Goal: Task Accomplishment & Management: Complete application form

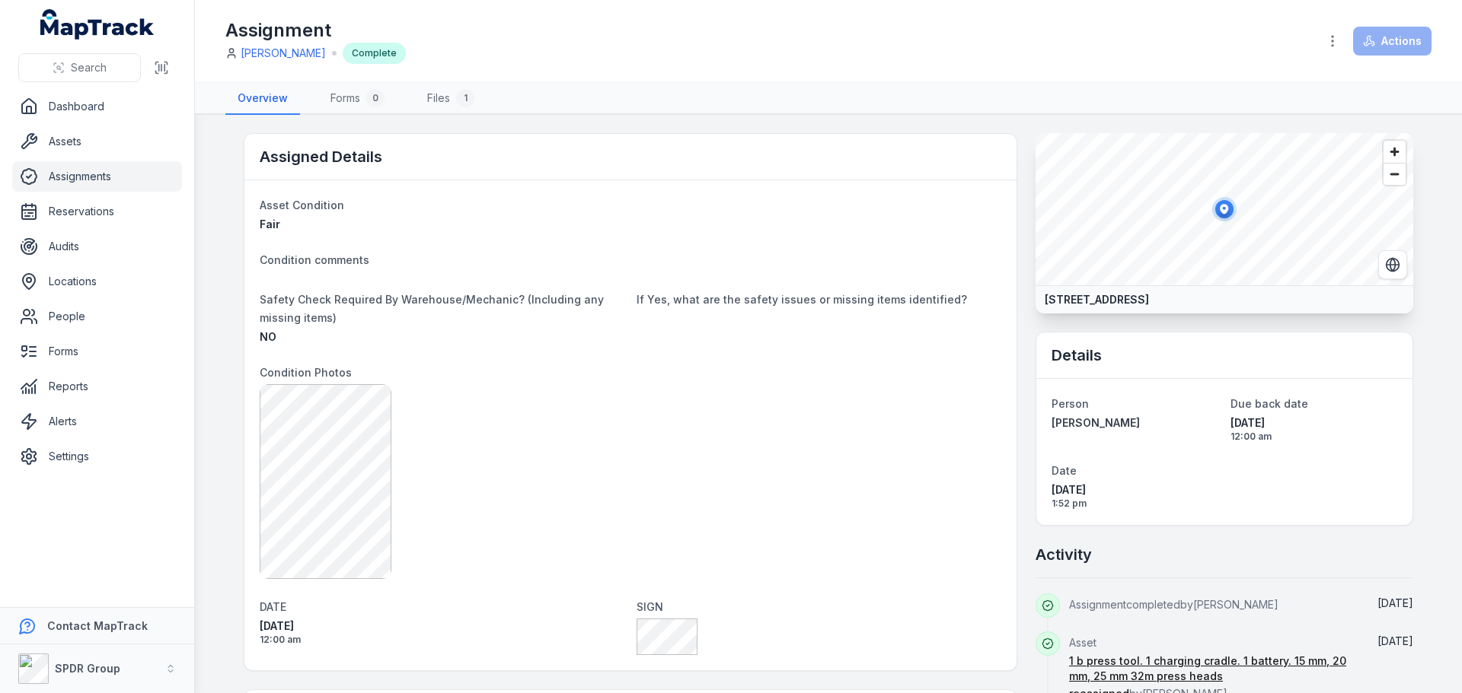
click at [70, 177] on link "Assignments" at bounding box center [97, 176] width 170 height 30
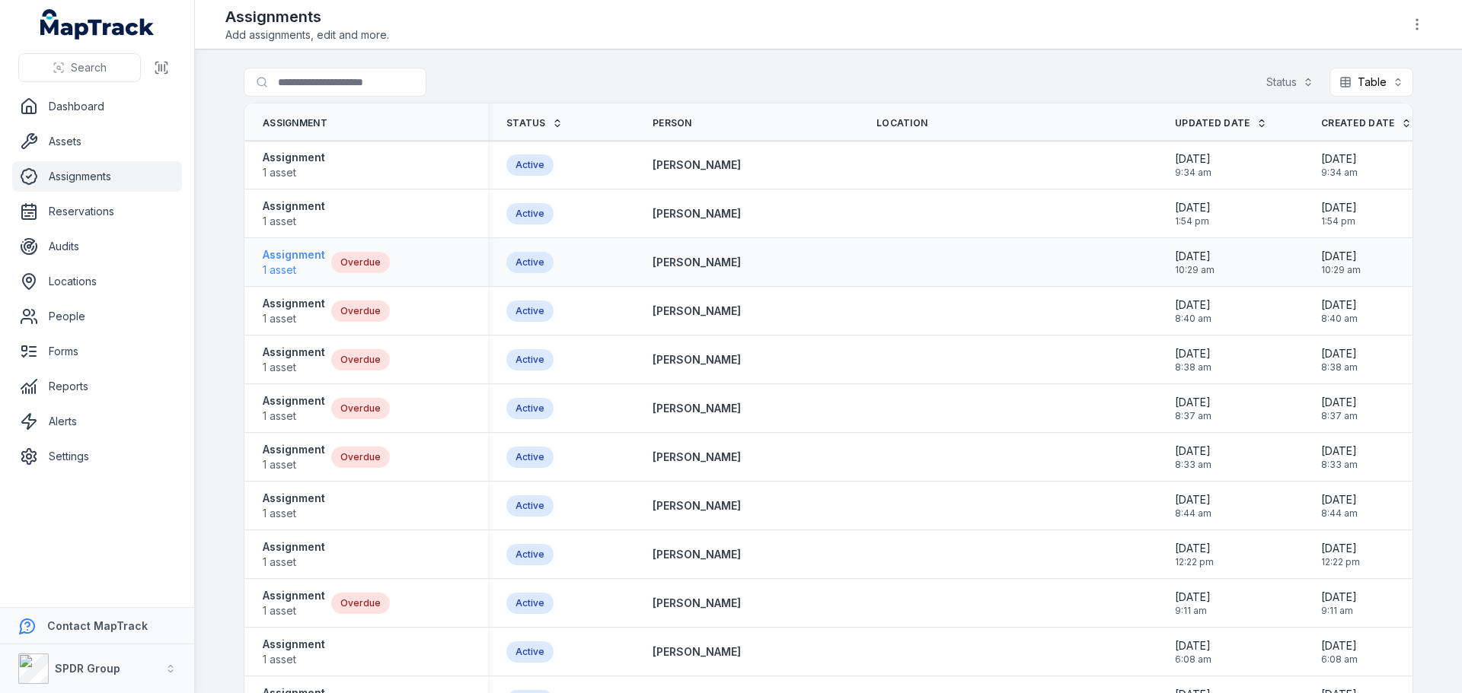
click at [290, 255] on strong "Assignment" at bounding box center [294, 254] width 62 height 15
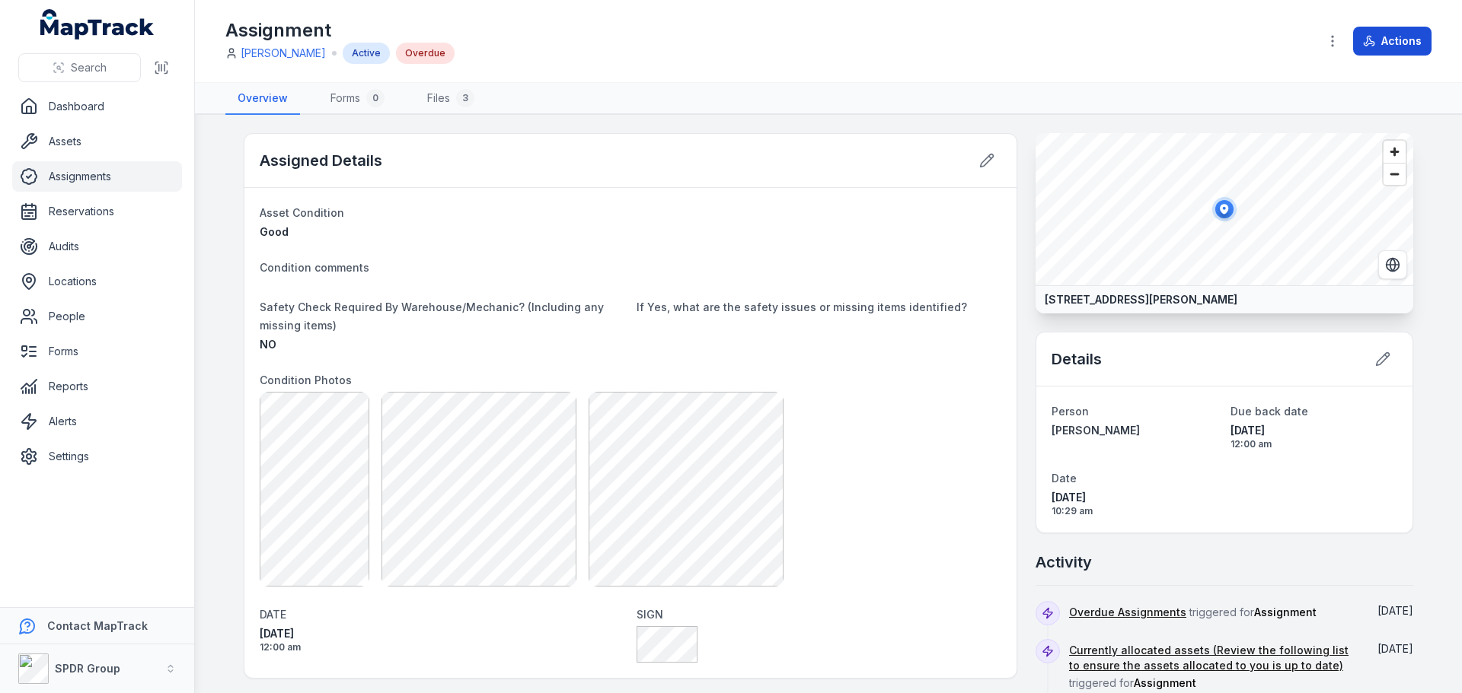
click at [1370, 39] on icon at bounding box center [1371, 42] width 5 height 8
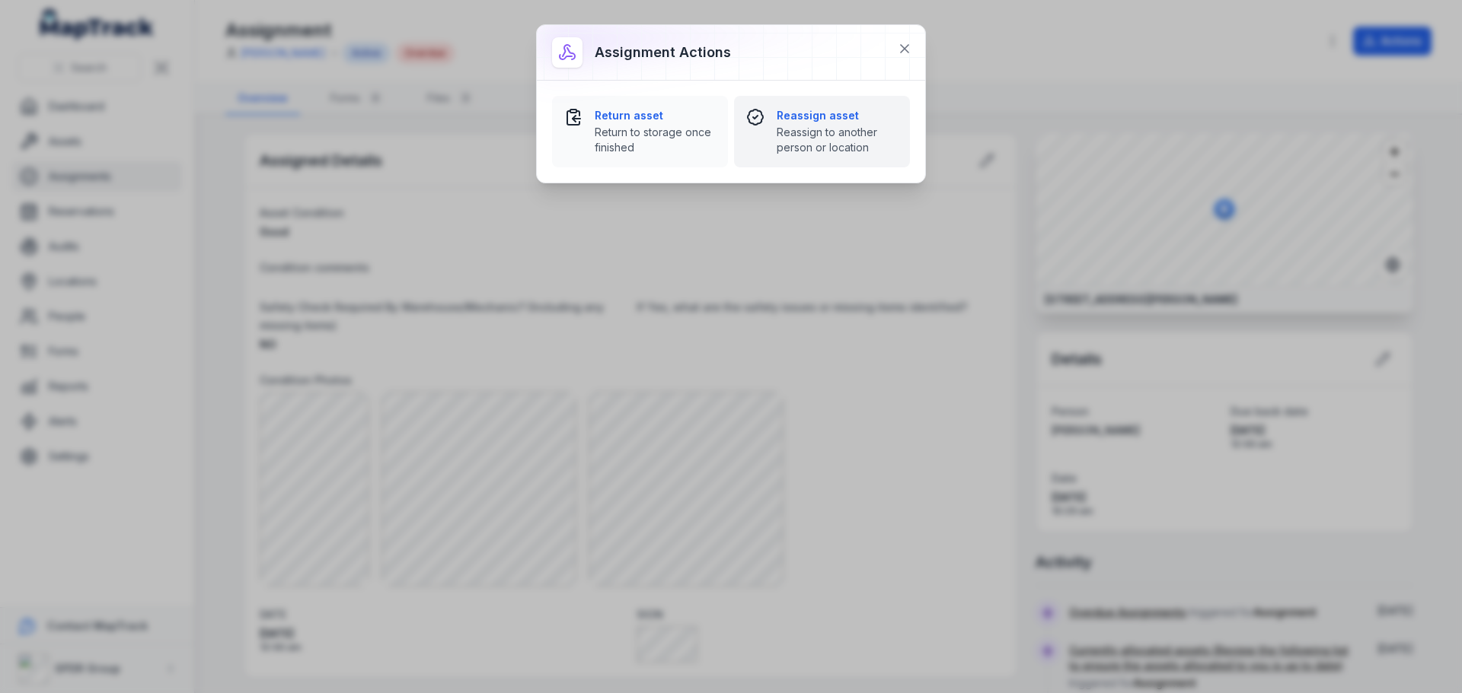
click at [818, 109] on strong "Reassign asset" at bounding box center [836, 115] width 121 height 15
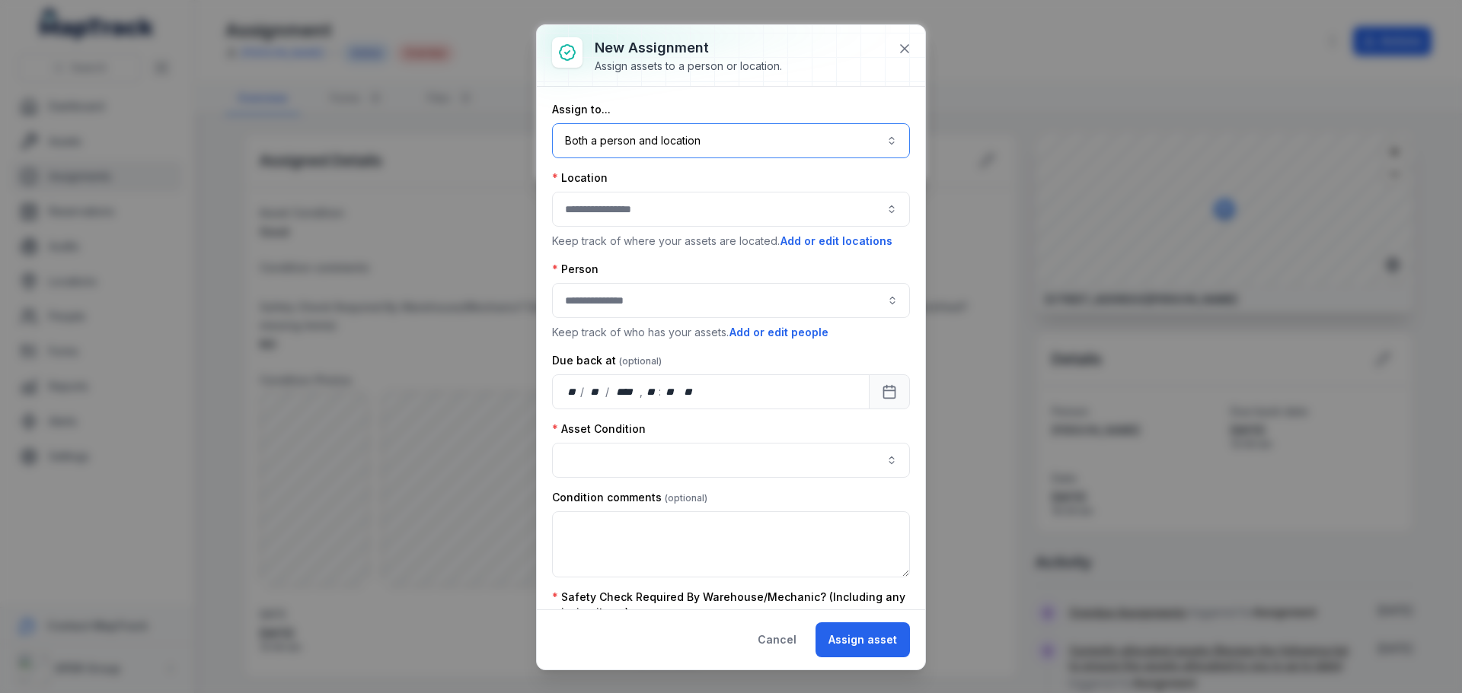
click at [627, 142] on button "Both a person and location ****" at bounding box center [731, 140] width 358 height 35
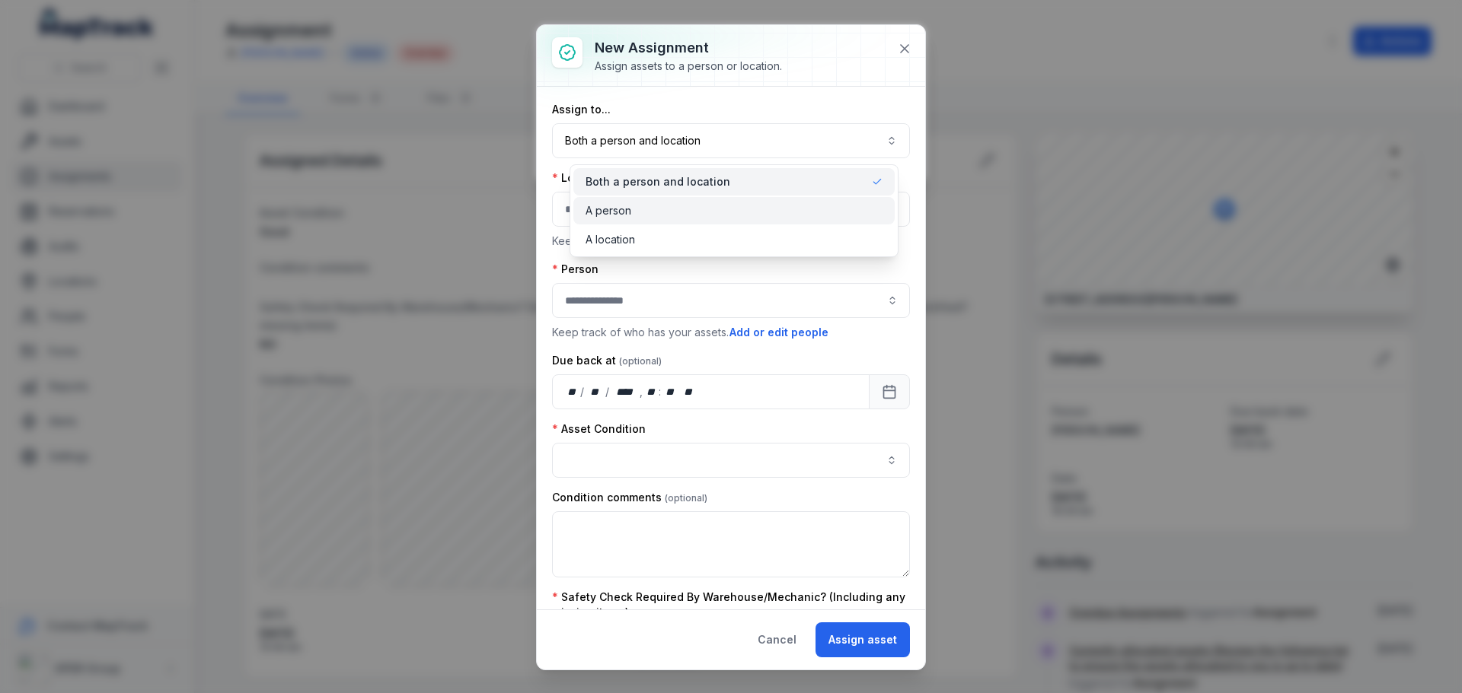
click at [611, 208] on span "A person" at bounding box center [608, 210] width 46 height 15
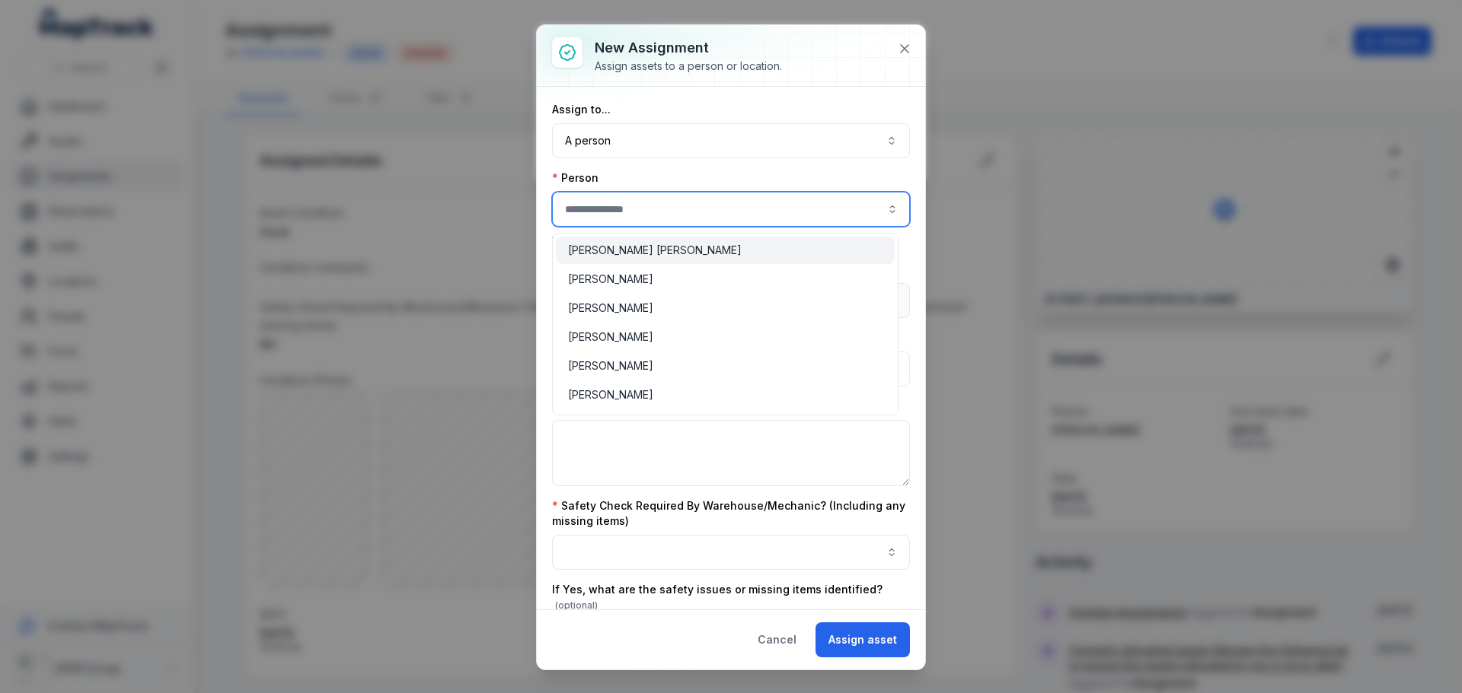
click at [611, 209] on input "assignment-add:person-label" at bounding box center [731, 209] width 358 height 35
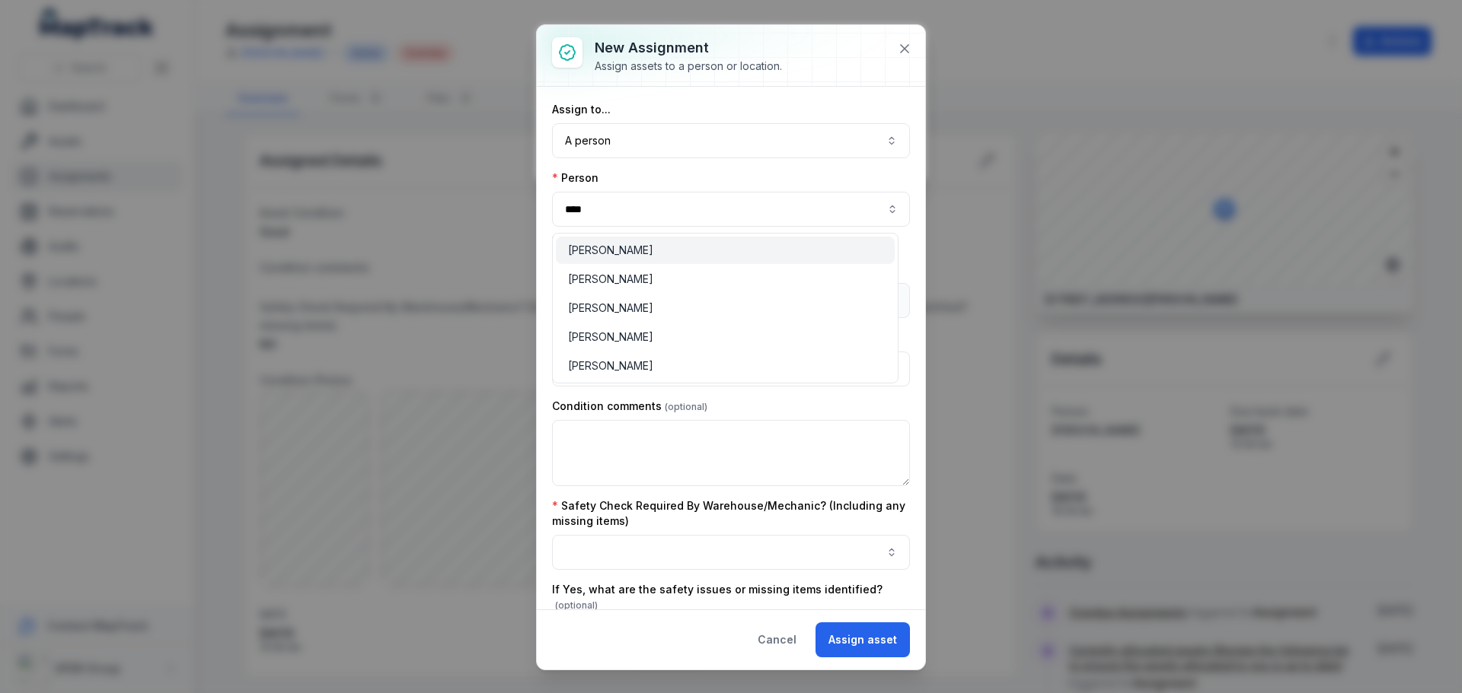
click at [622, 265] on div "Jordan Davis Jordan Maiolo Jordan Van Midden Jordan Whelan Jordon Dent" at bounding box center [725, 308] width 346 height 151
type input "**********"
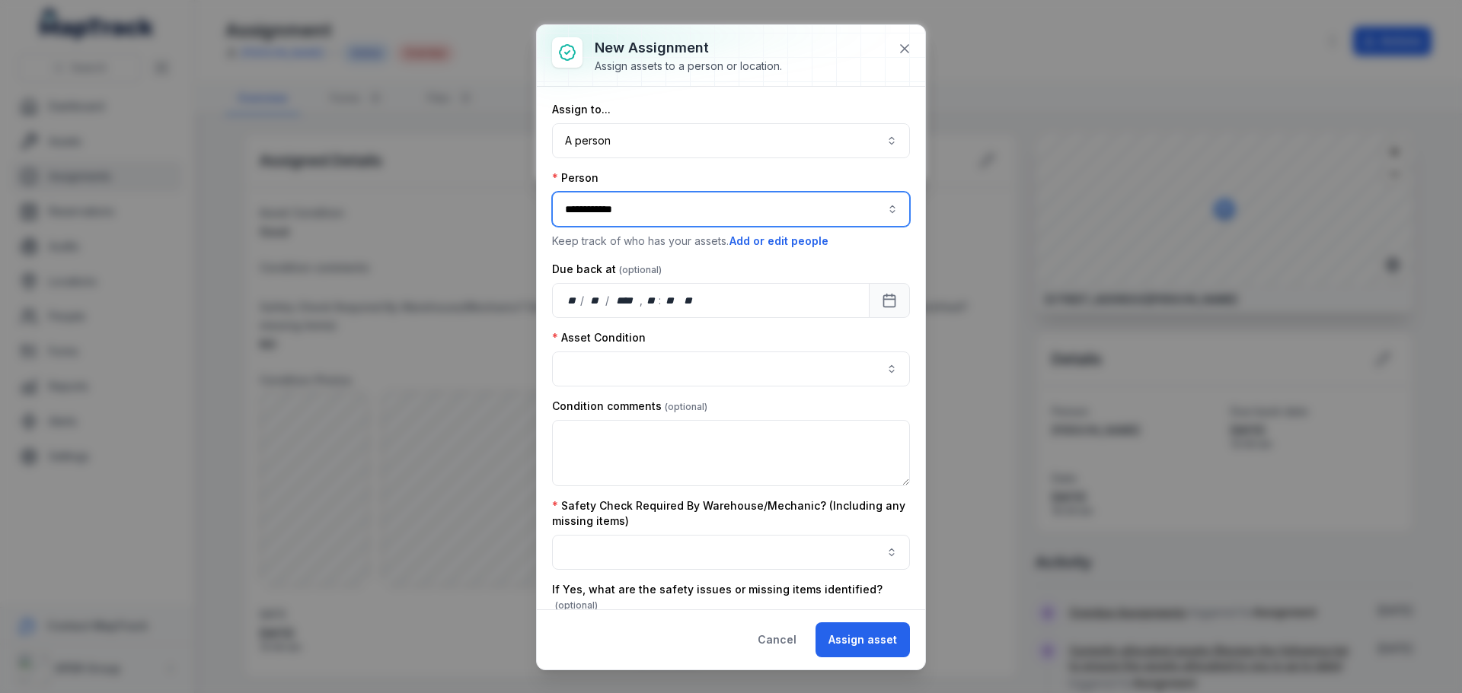
click at [614, 258] on div "[PERSON_NAME]" at bounding box center [725, 250] width 339 height 27
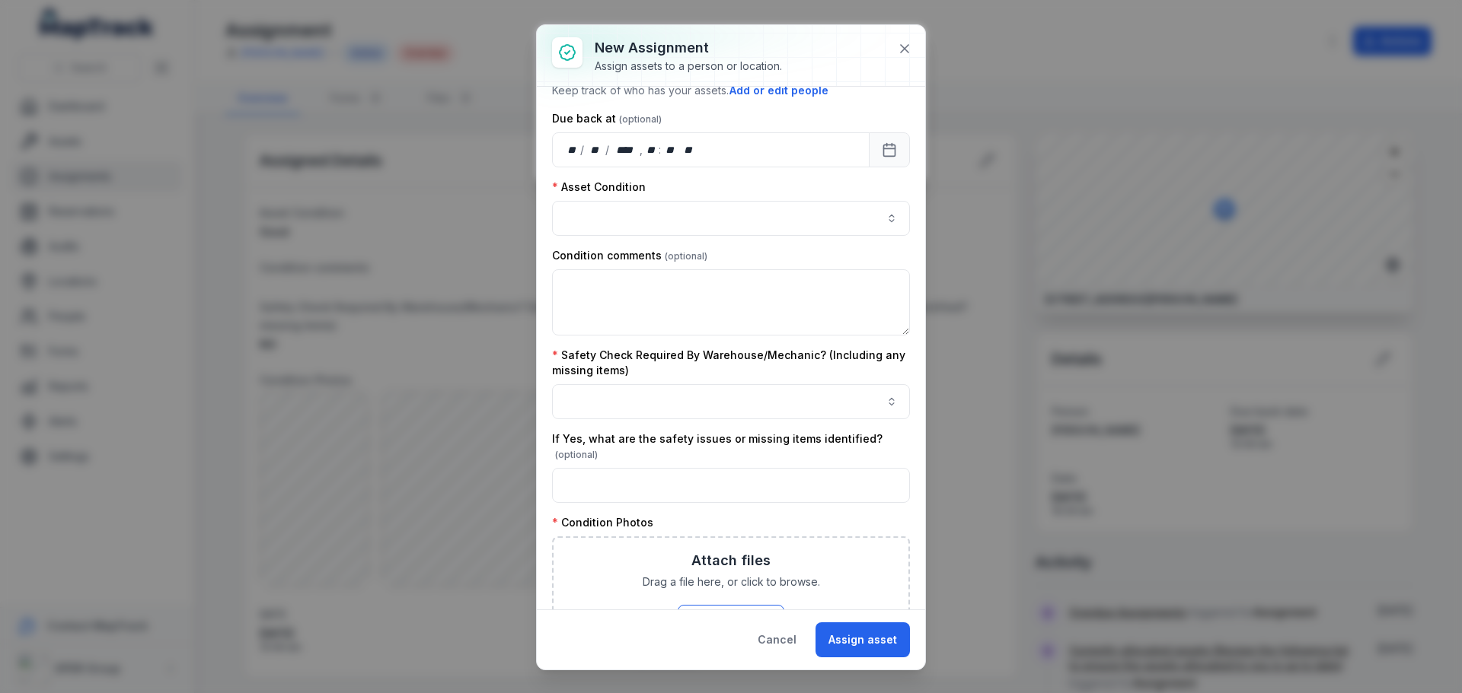
scroll to position [152, 0]
click at [607, 220] on button "button" at bounding box center [731, 216] width 358 height 35
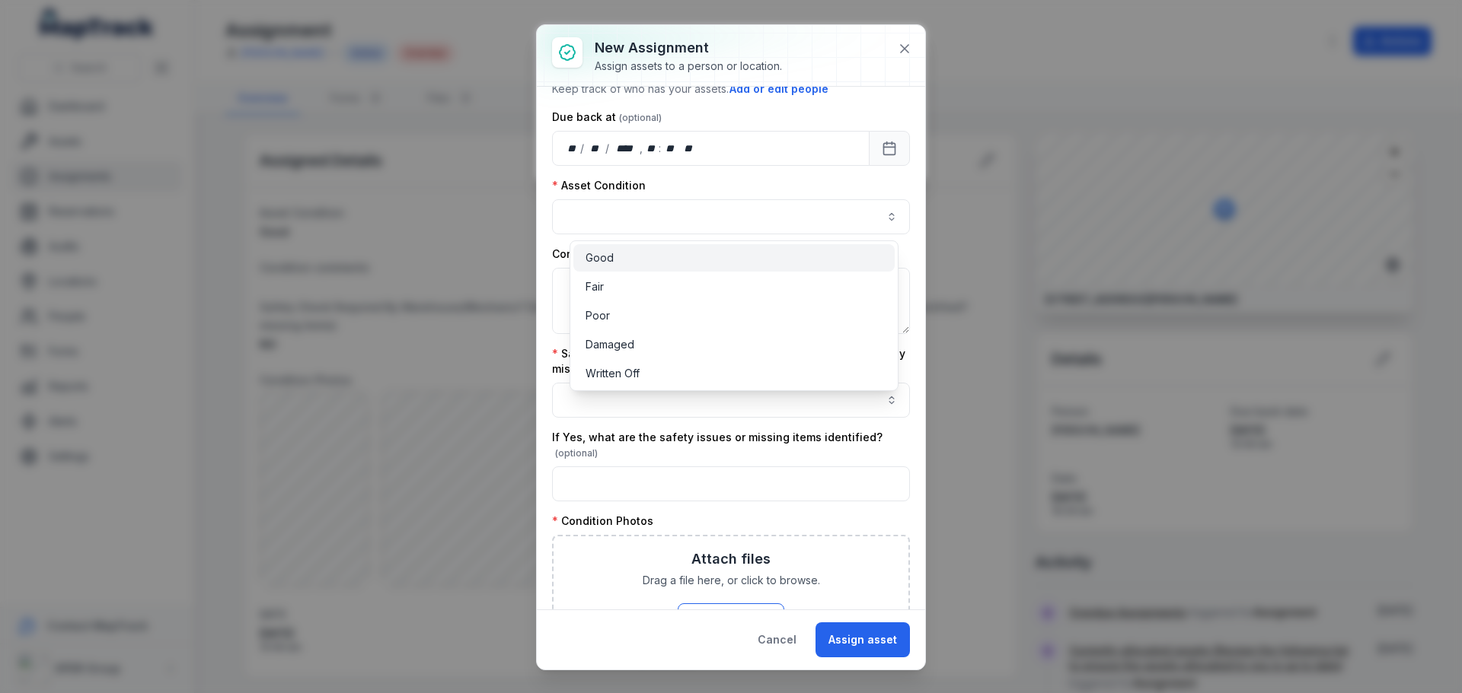
click at [598, 260] on span "Good" at bounding box center [599, 257] width 28 height 15
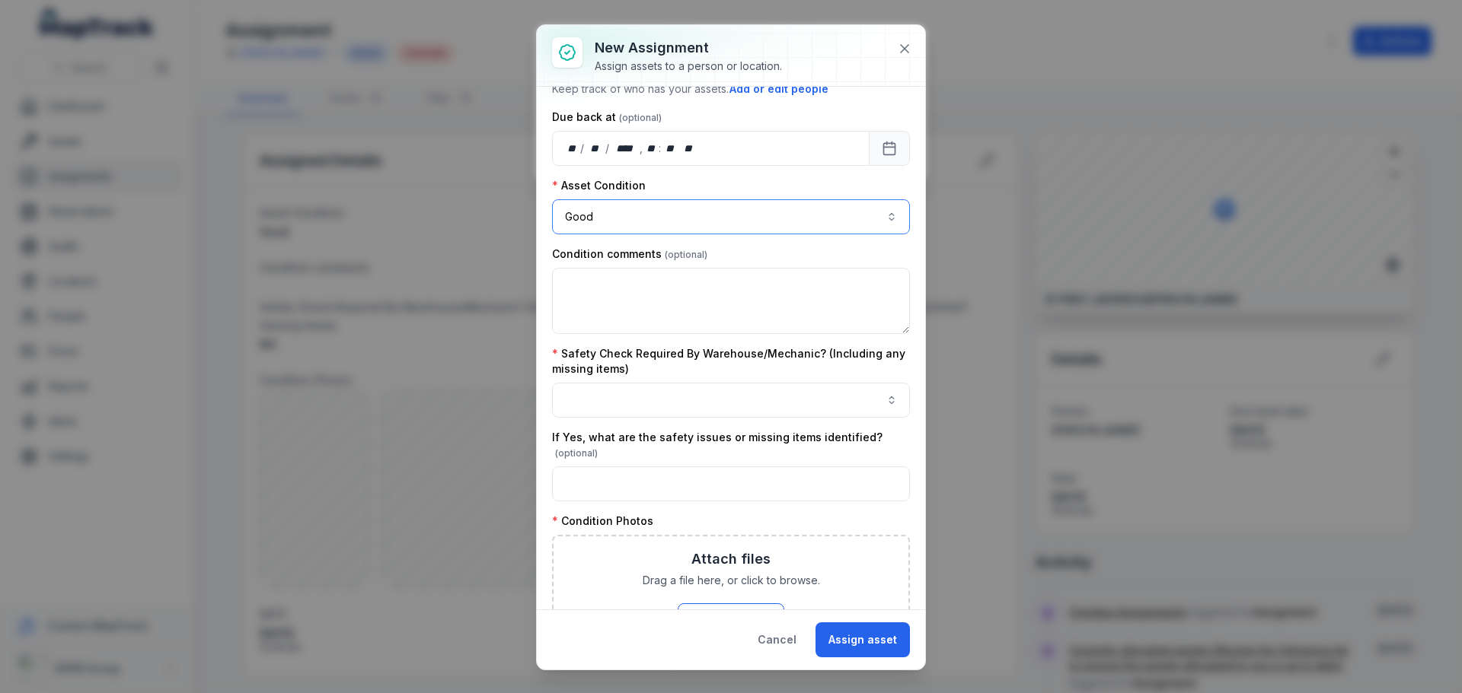
scroll to position [228, 0]
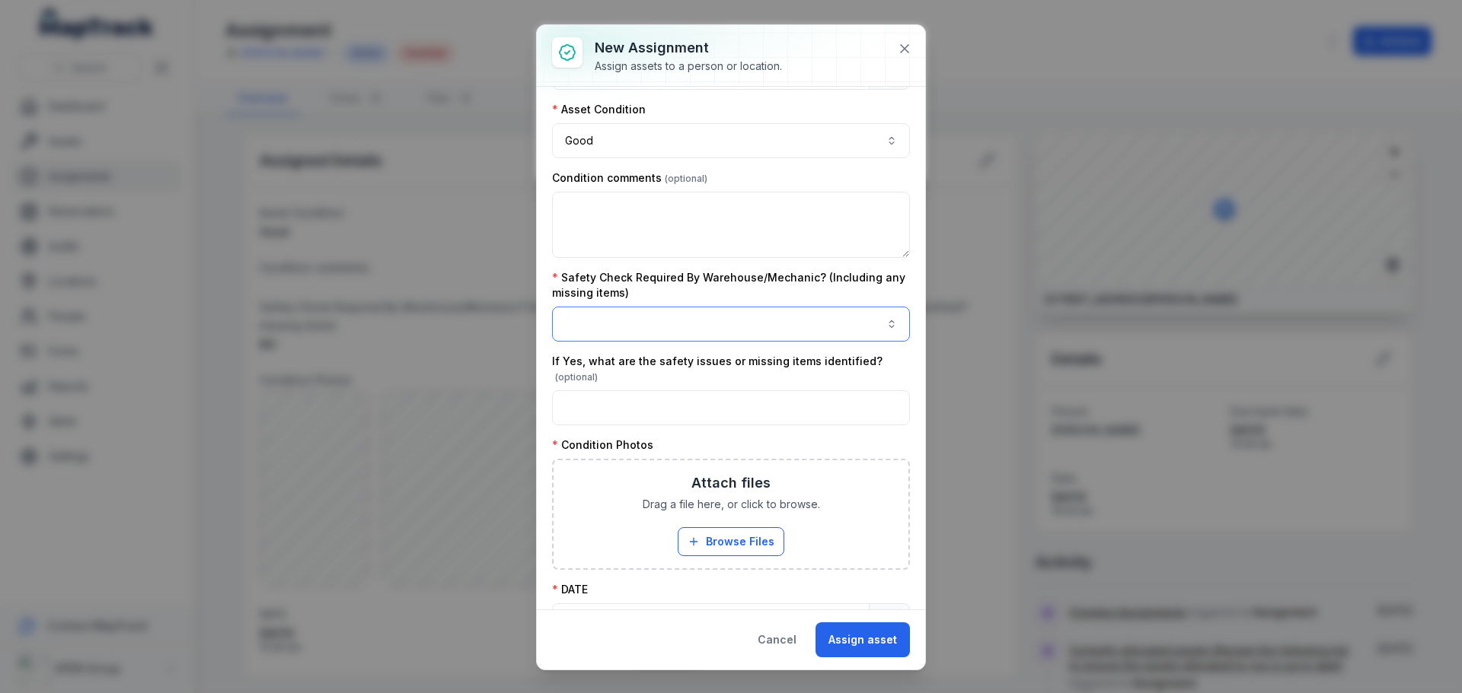
click at [633, 314] on button "button" at bounding box center [731, 324] width 358 height 35
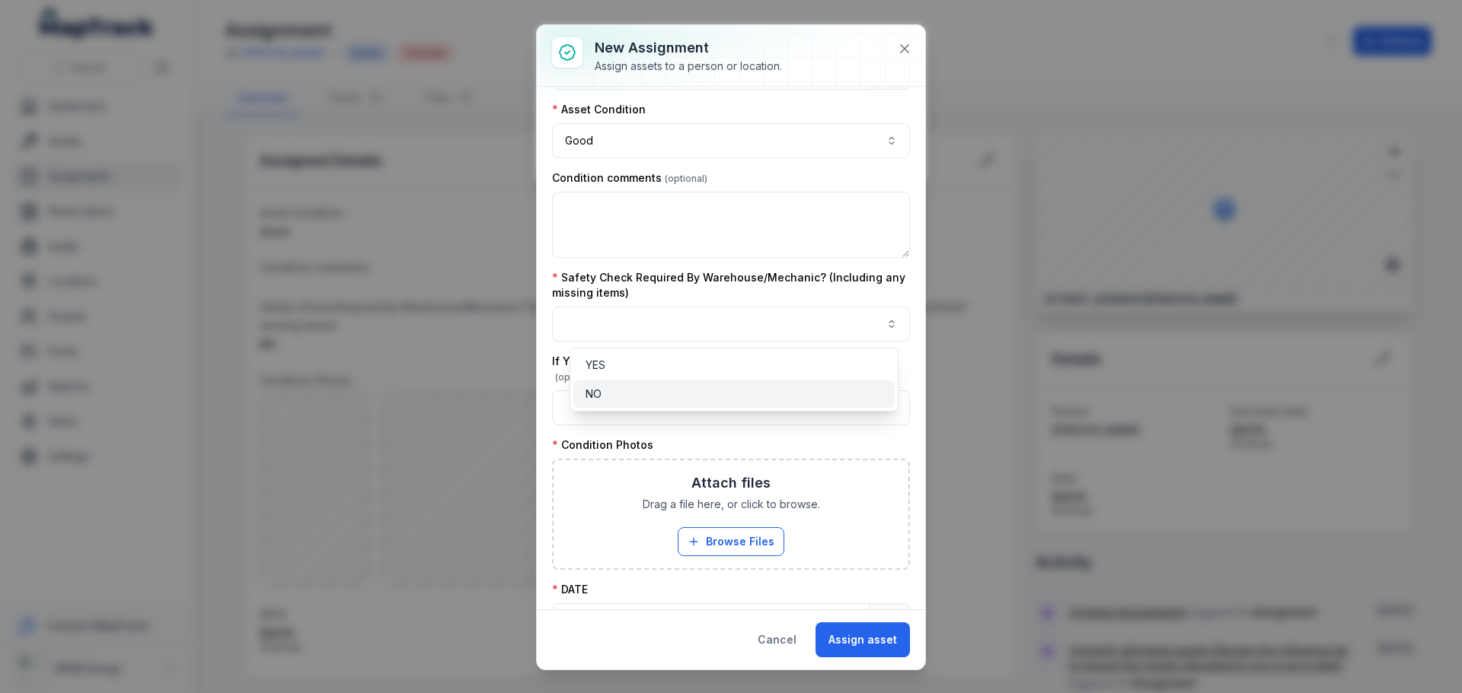
click at [610, 390] on div "NO" at bounding box center [733, 394] width 297 height 15
click at [901, 310] on div "**********" at bounding box center [731, 348] width 388 height 523
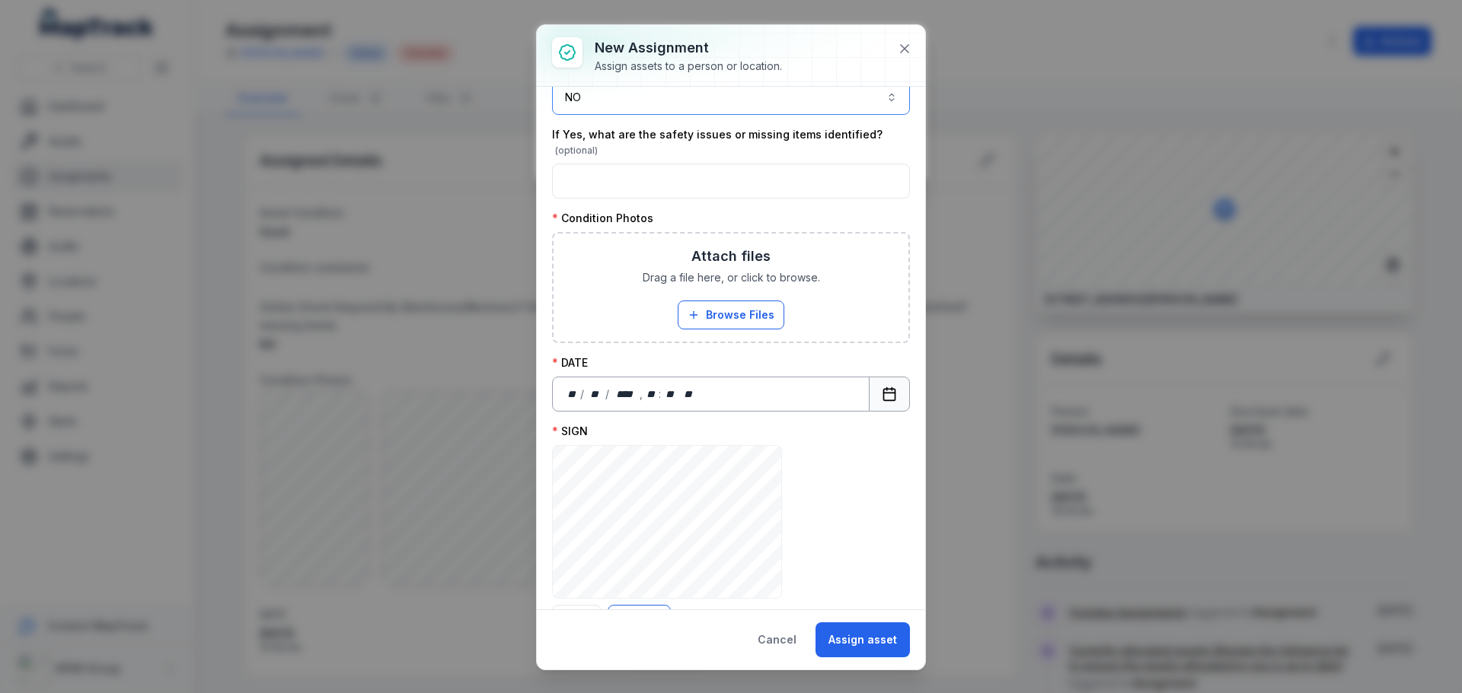
scroll to position [457, 0]
click at [708, 321] on button "Browse Files" at bounding box center [731, 313] width 107 height 29
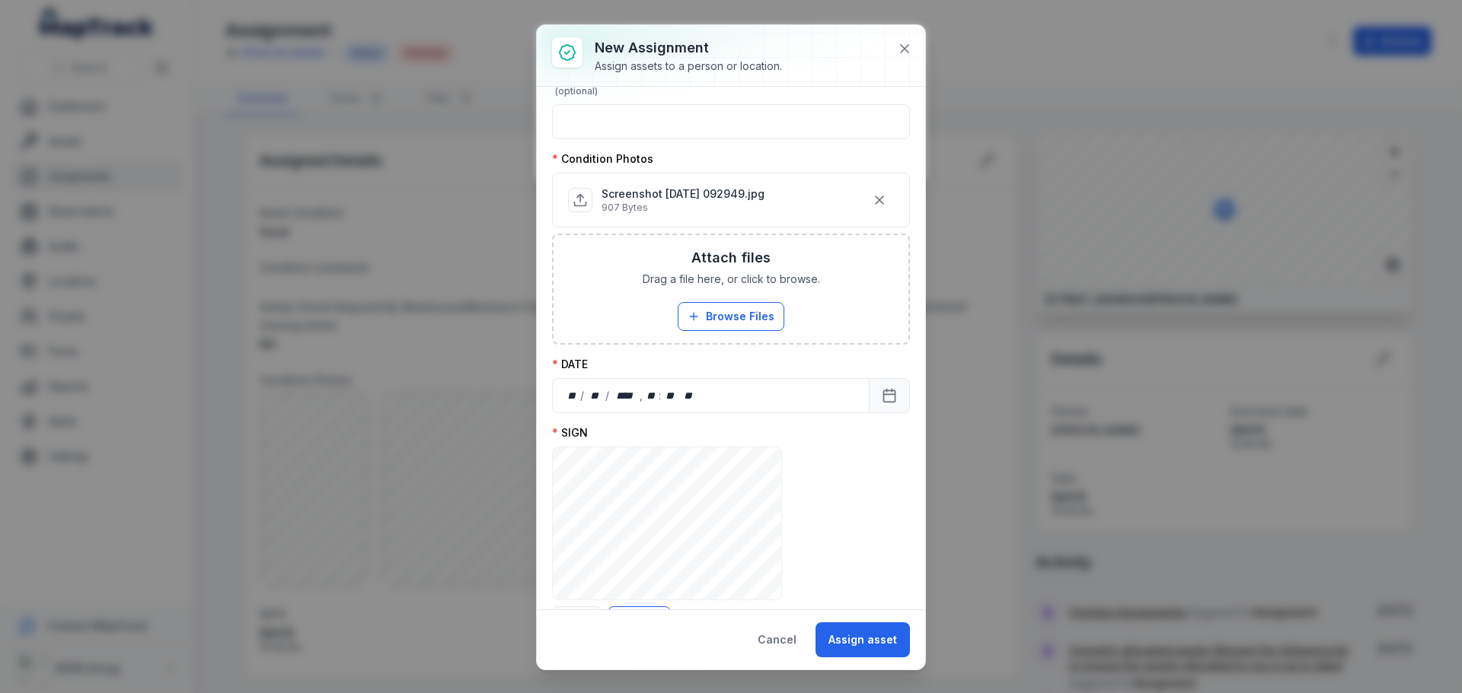
scroll to position [587, 0]
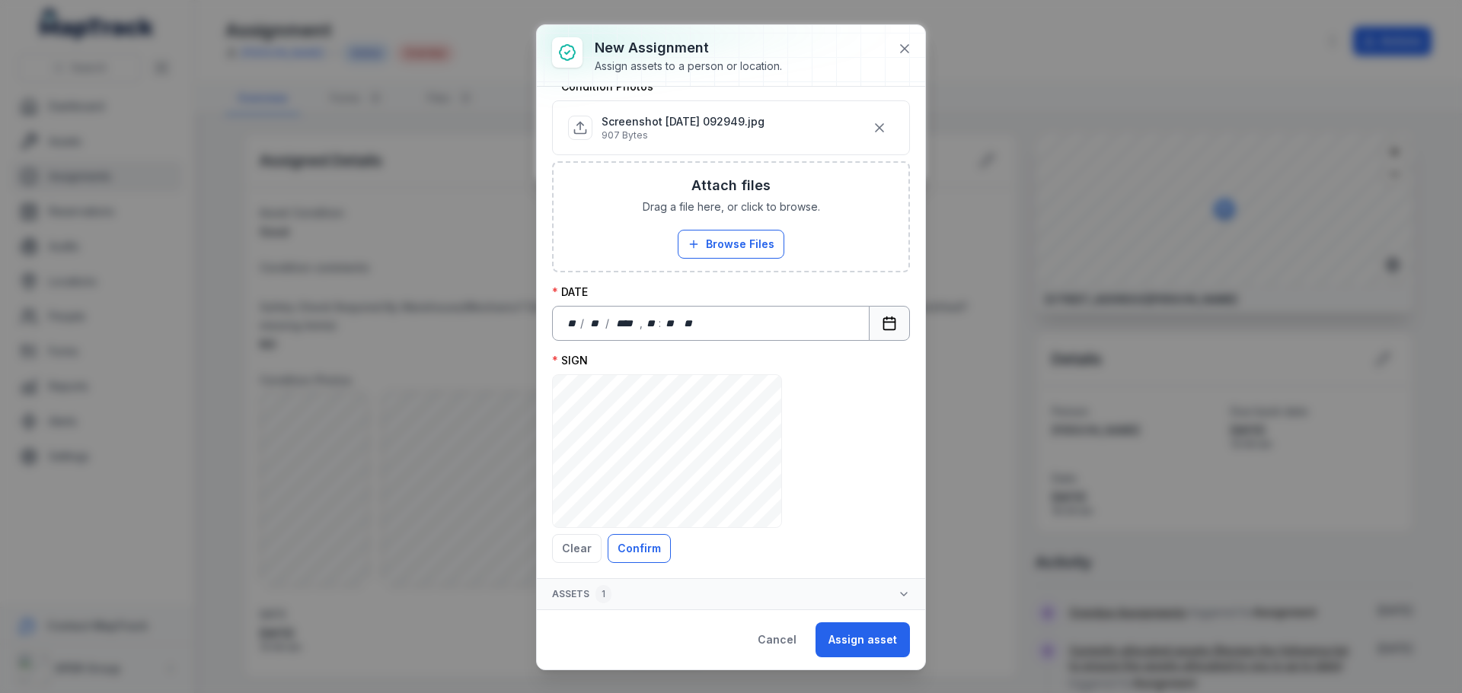
click at [884, 322] on icon "Calendar" at bounding box center [889, 322] width 11 height 0
click at [660, 545] on button "Confirm" at bounding box center [638, 548] width 63 height 29
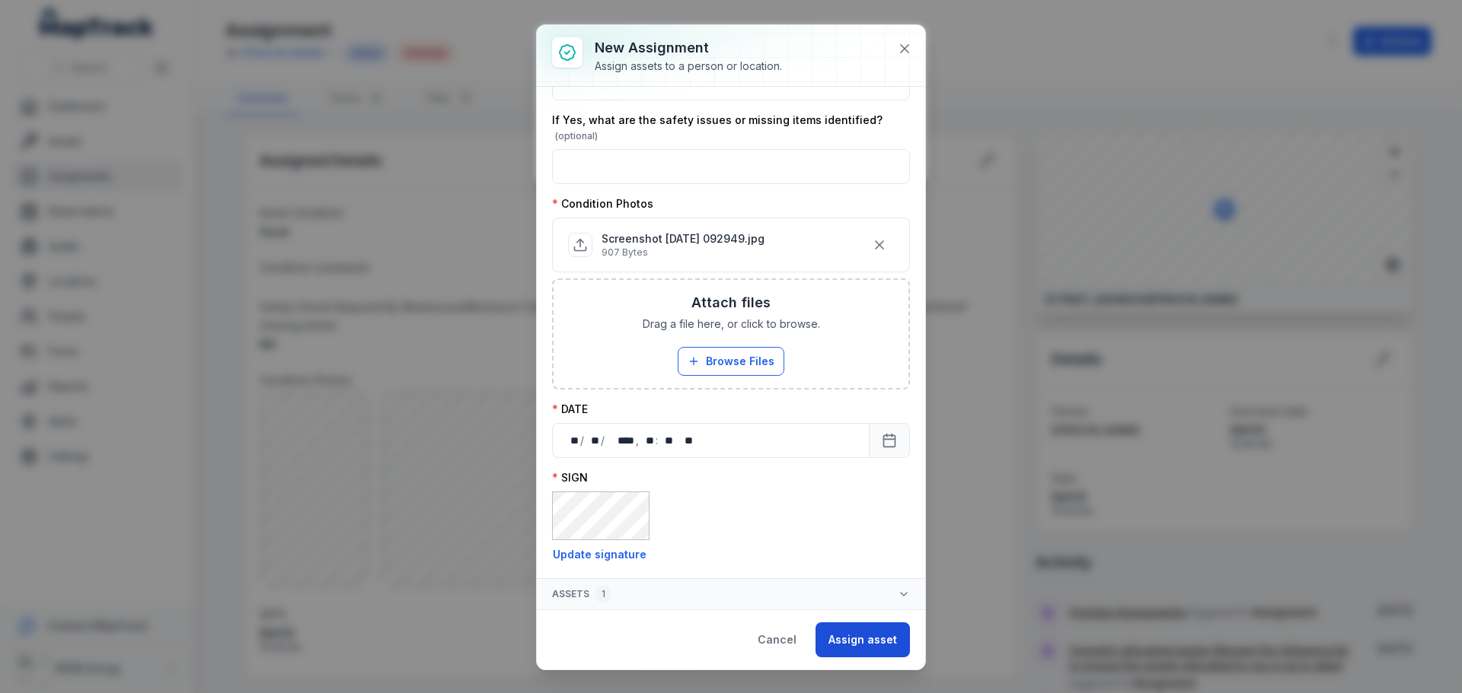
click at [866, 644] on button "Assign asset" at bounding box center [862, 640] width 94 height 35
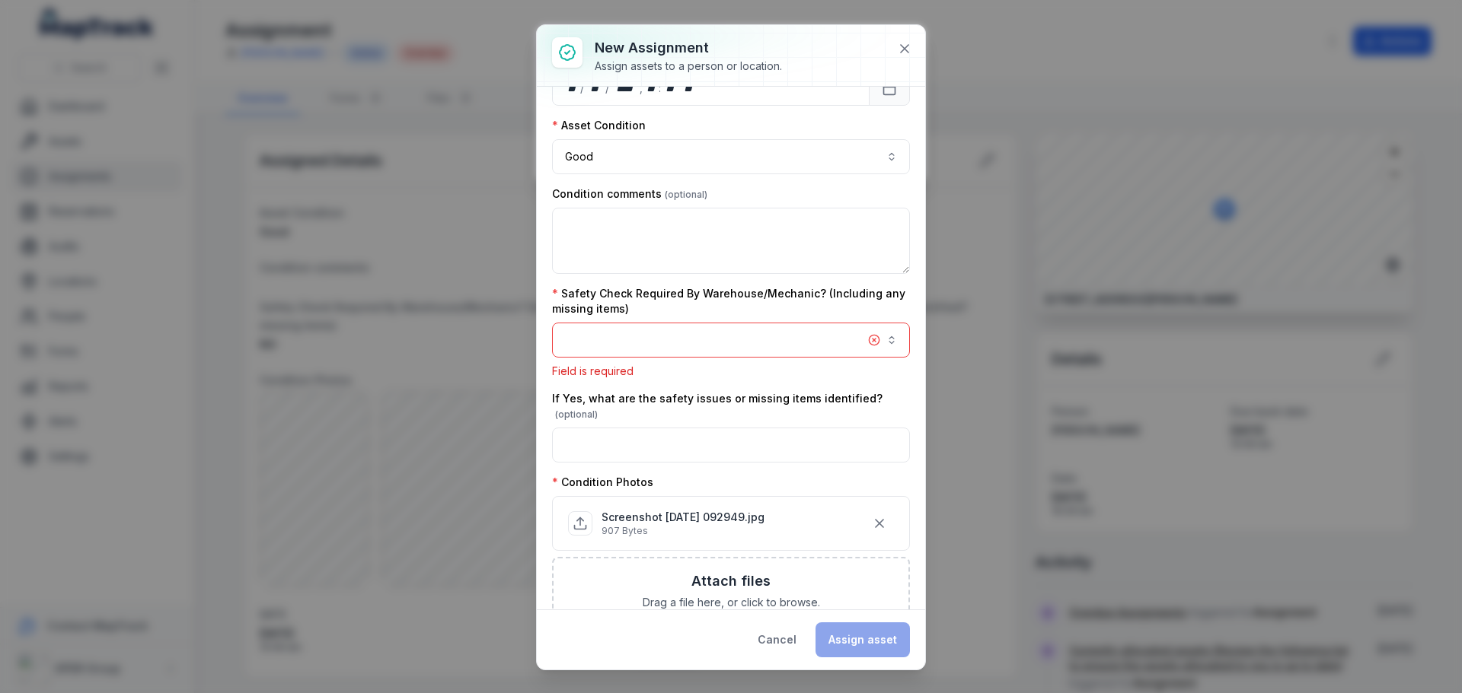
scroll to position [197, 0]
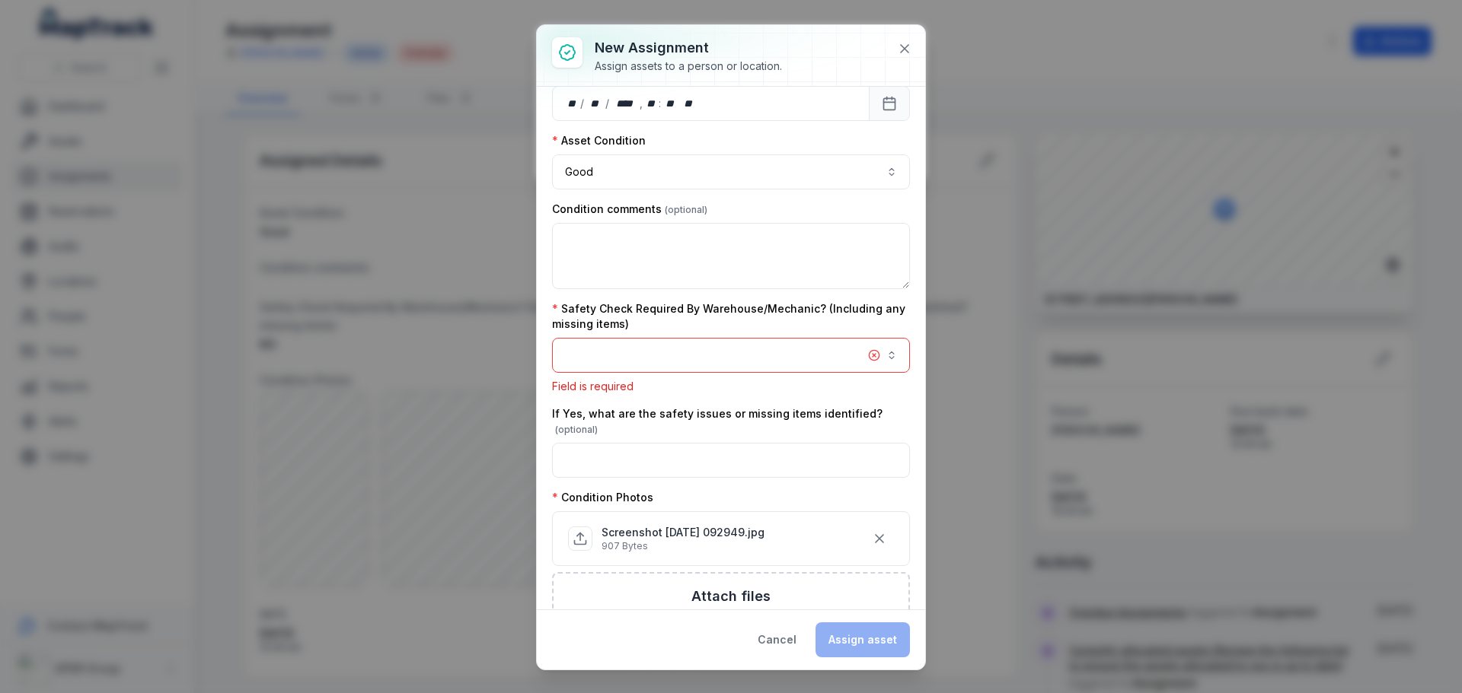
click at [741, 343] on button "button" at bounding box center [731, 355] width 358 height 35
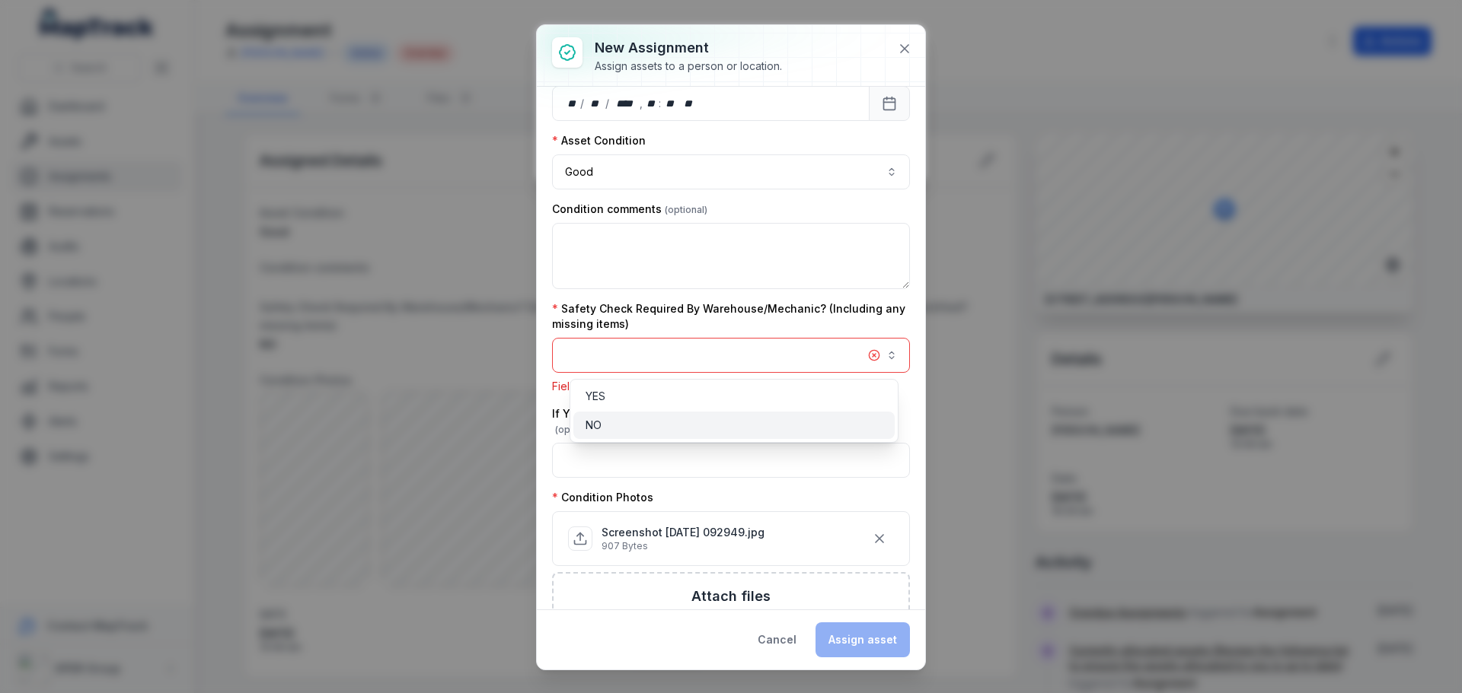
click at [683, 426] on div "NO" at bounding box center [733, 425] width 297 height 15
click at [873, 421] on div "NO" at bounding box center [733, 425] width 297 height 15
click at [864, 349] on button "button" at bounding box center [731, 355] width 358 height 35
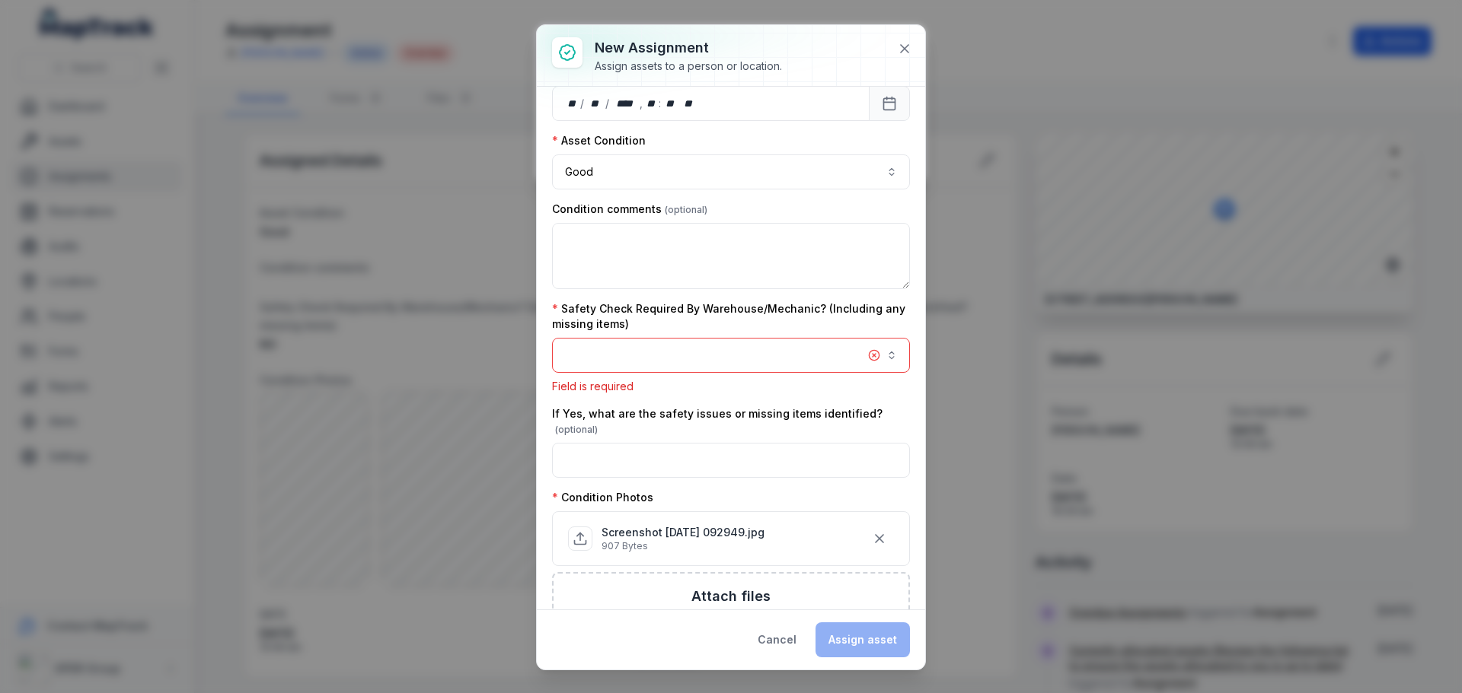
click at [844, 361] on button "button" at bounding box center [731, 355] width 358 height 35
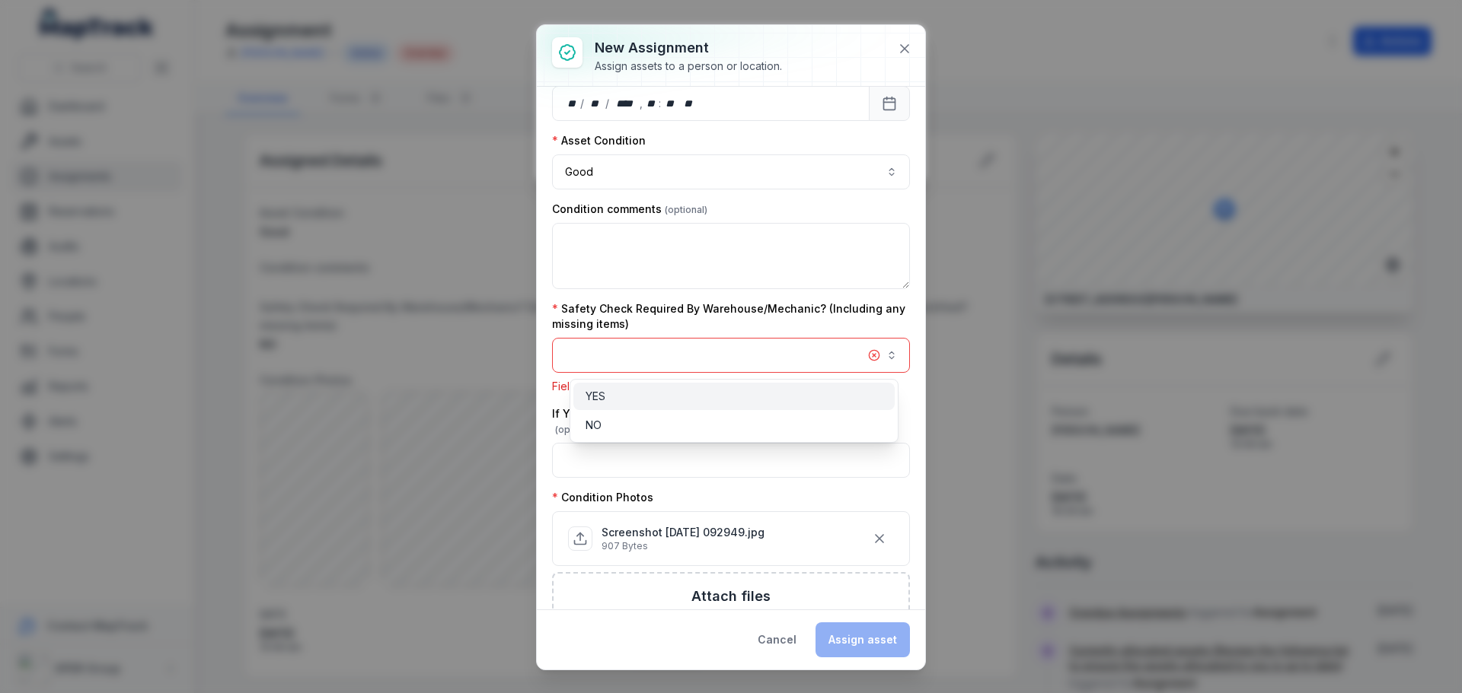
click at [814, 410] on div "YES NO" at bounding box center [733, 411] width 329 height 64
click at [809, 424] on div "NO" at bounding box center [733, 425] width 297 height 15
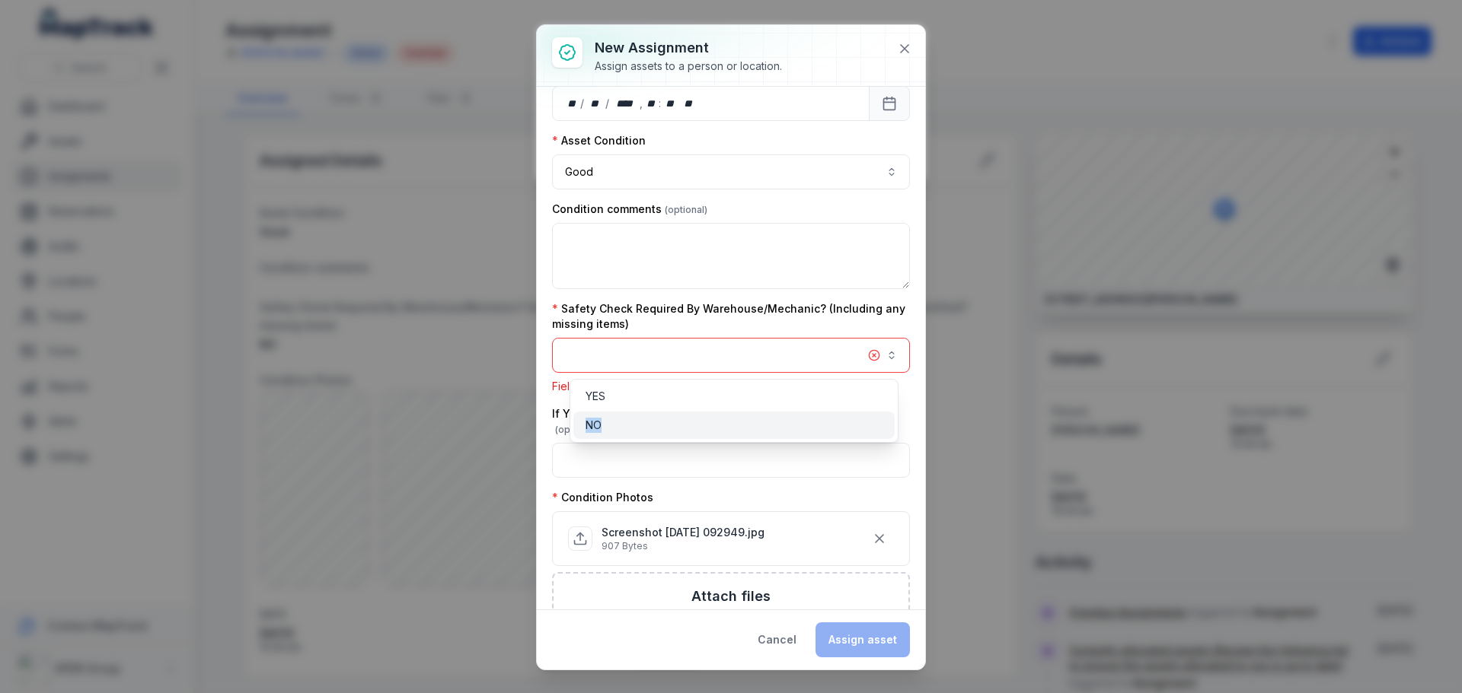
click at [809, 424] on div "NO" at bounding box center [733, 425] width 297 height 15
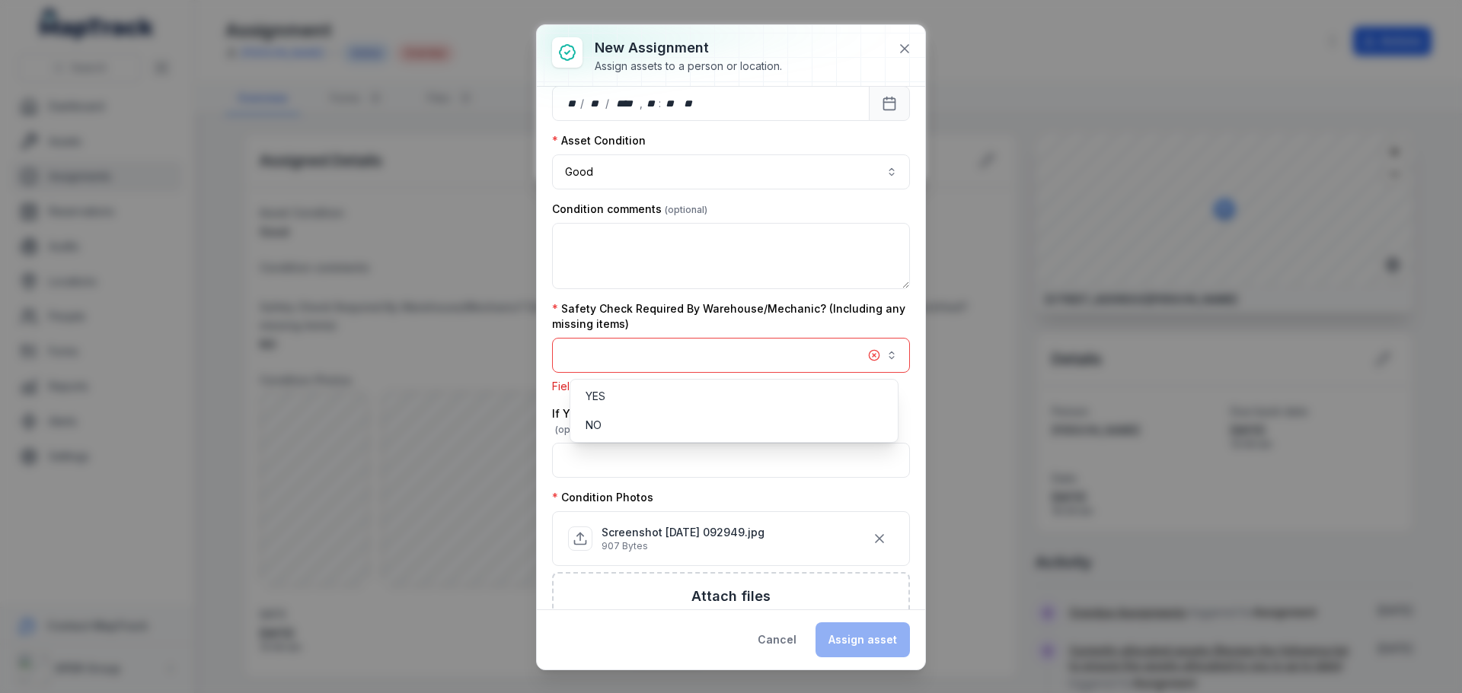
click at [894, 637] on div "**********" at bounding box center [731, 347] width 388 height 645
click at [876, 638] on div "Cancel Assign asset" at bounding box center [826, 640] width 165 height 35
click at [908, 53] on icon at bounding box center [905, 49] width 8 height 8
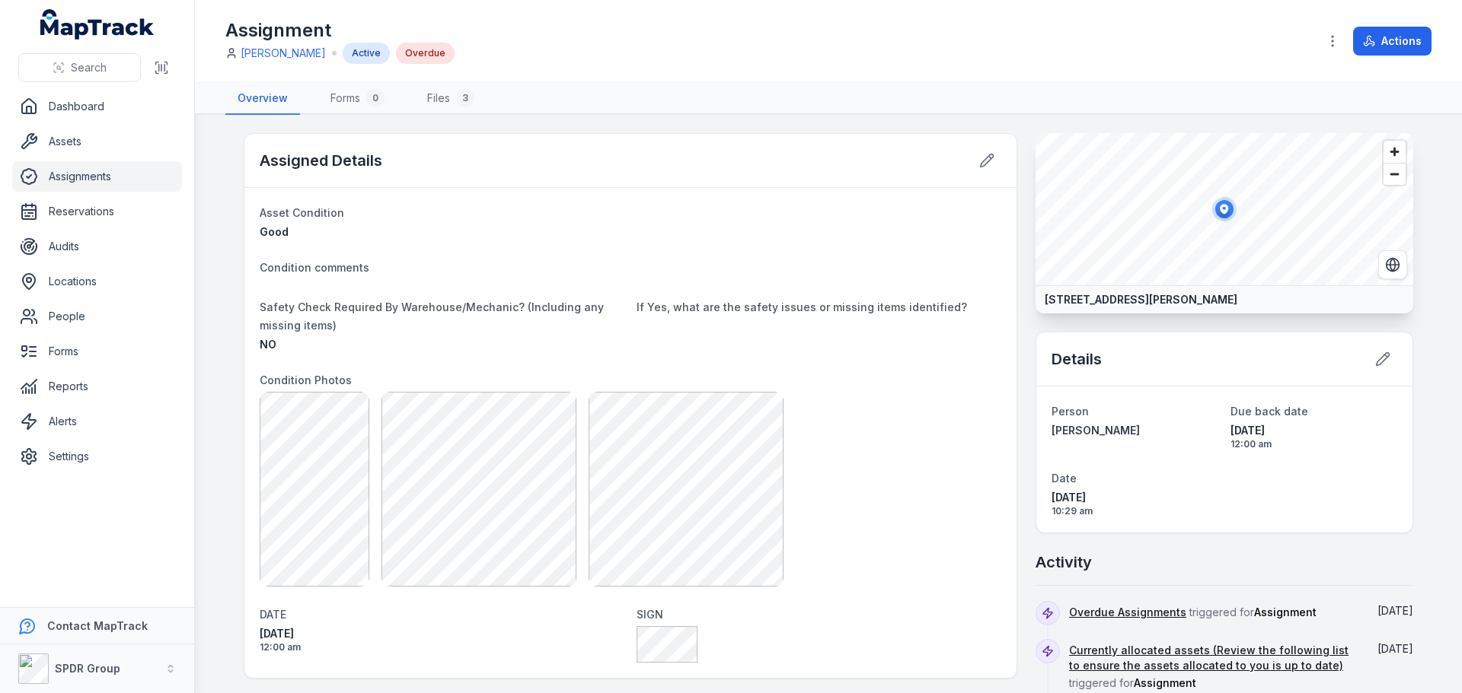
click at [62, 173] on link "Assignments" at bounding box center [97, 176] width 170 height 30
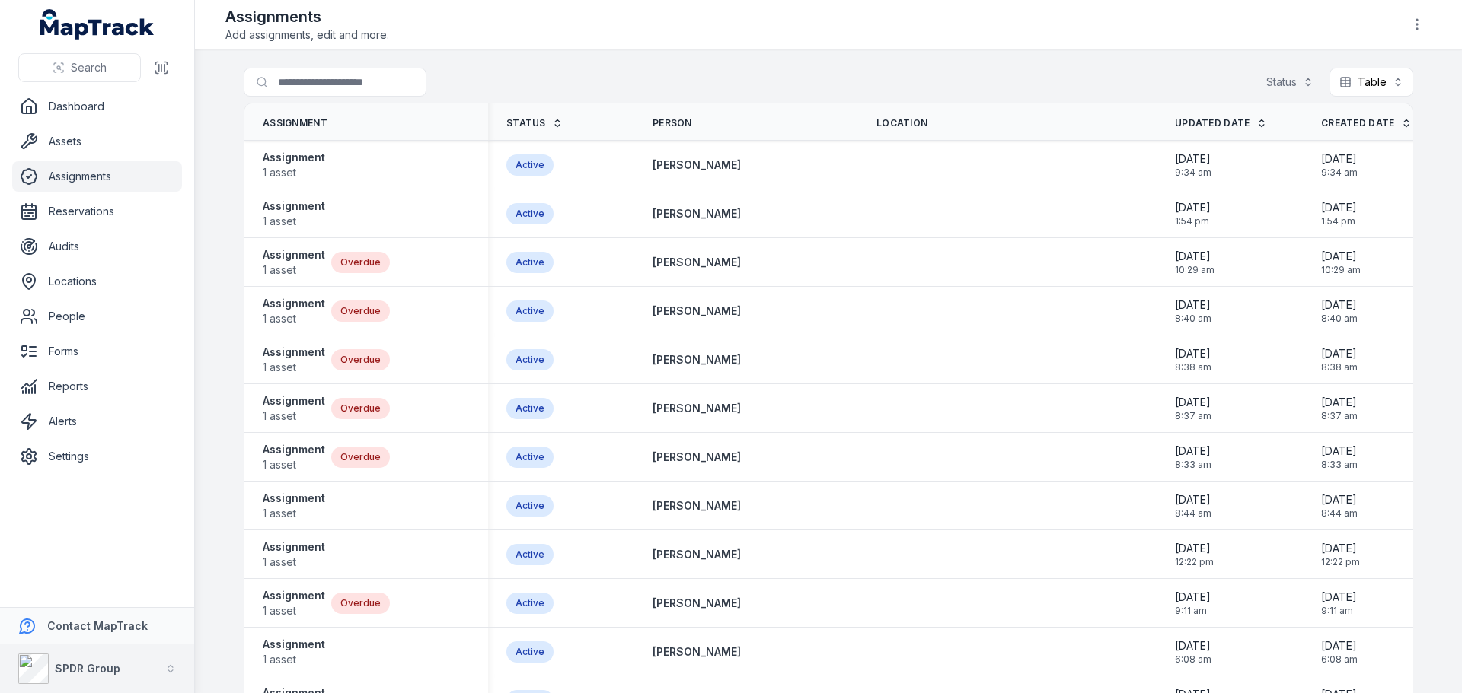
click at [92, 680] on div "SPDR Group" at bounding box center [69, 669] width 102 height 30
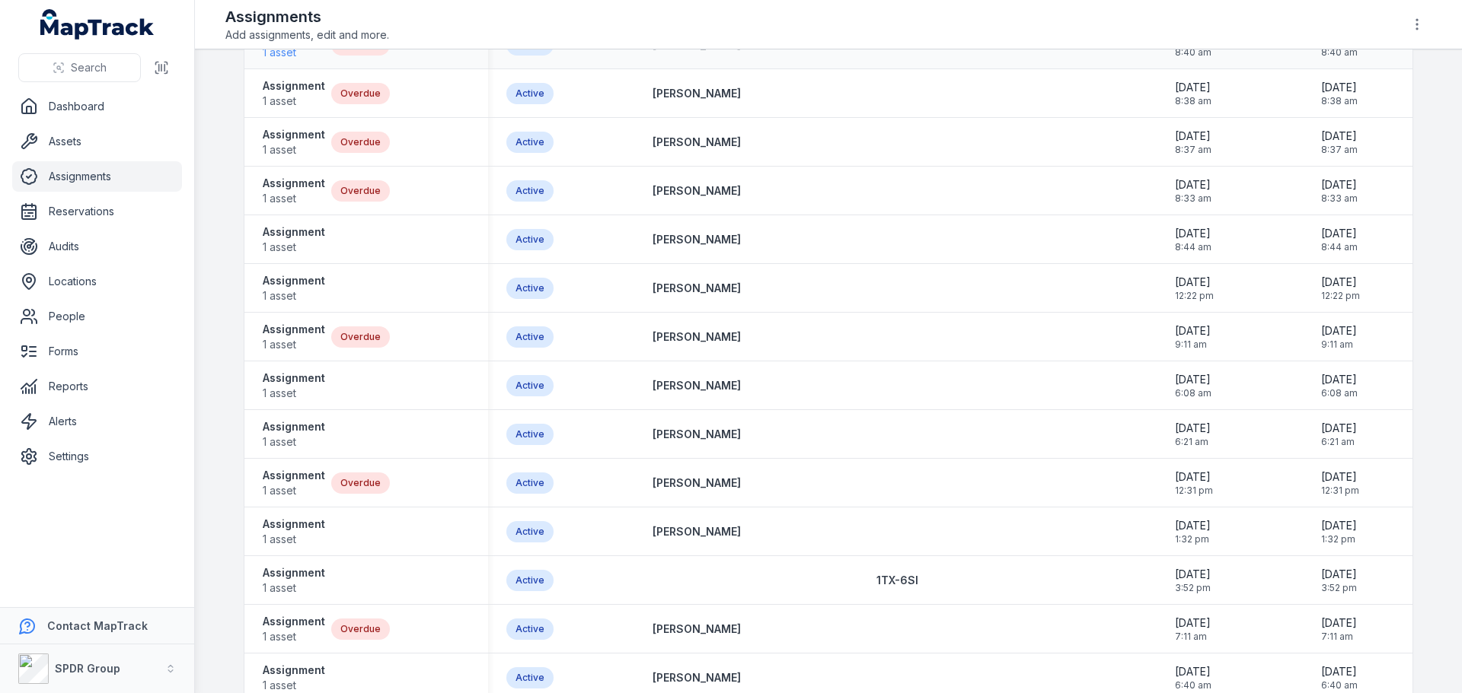
scroll to position [304, 0]
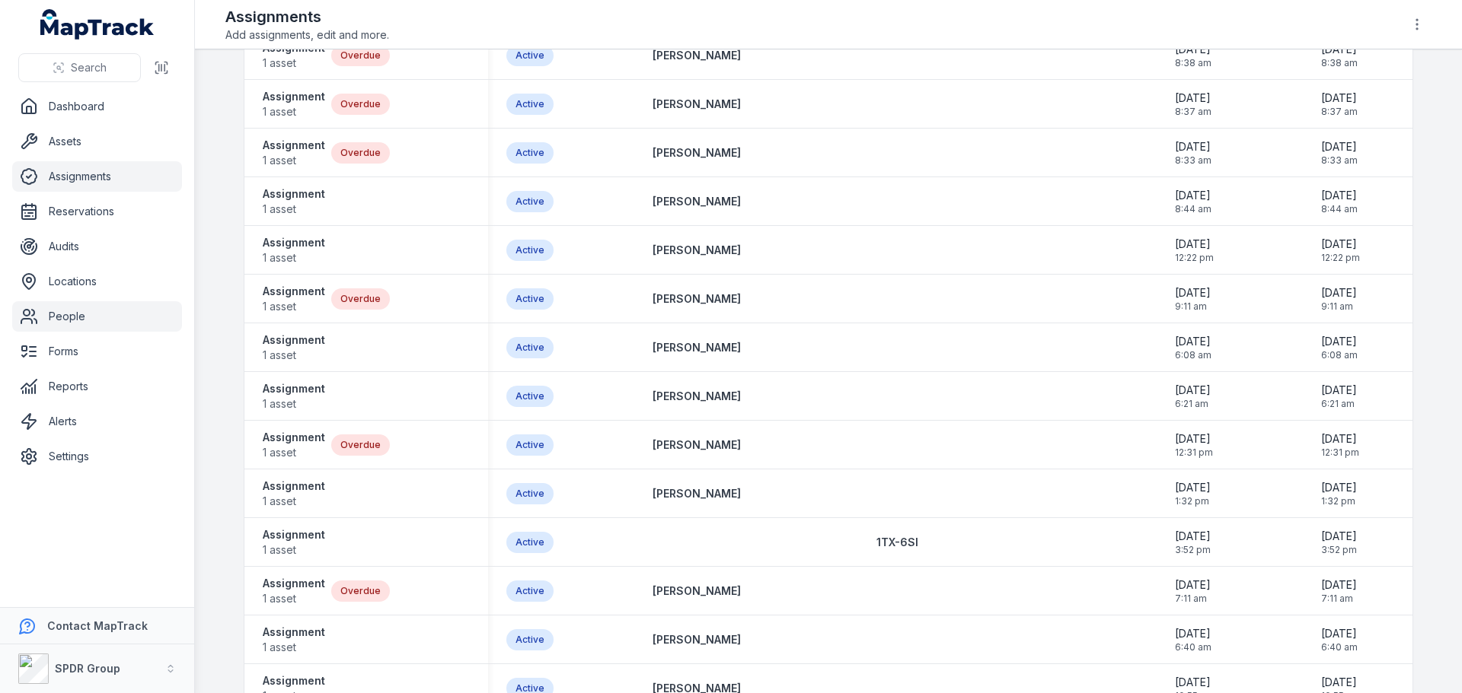
click at [58, 321] on link "People" at bounding box center [97, 316] width 170 height 30
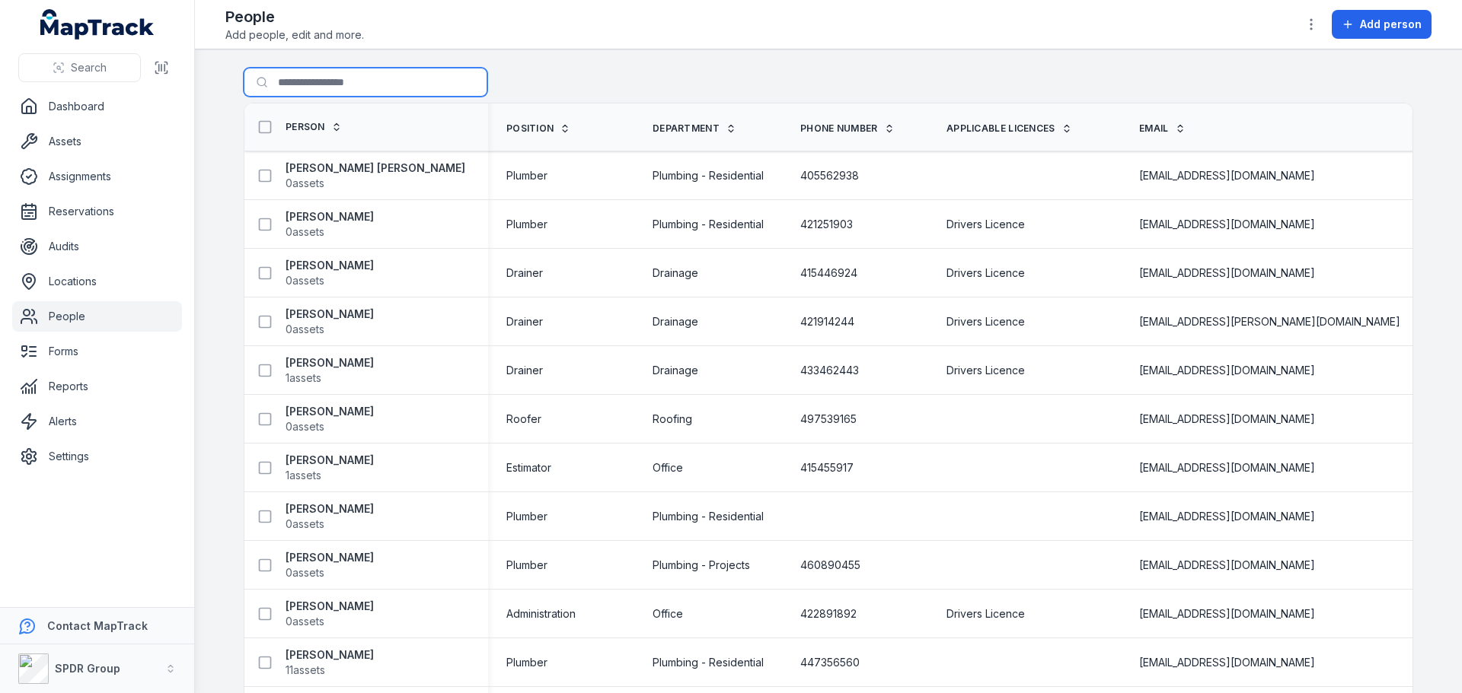
click at [304, 85] on input "Search for people" at bounding box center [366, 82] width 244 height 29
type input "******"
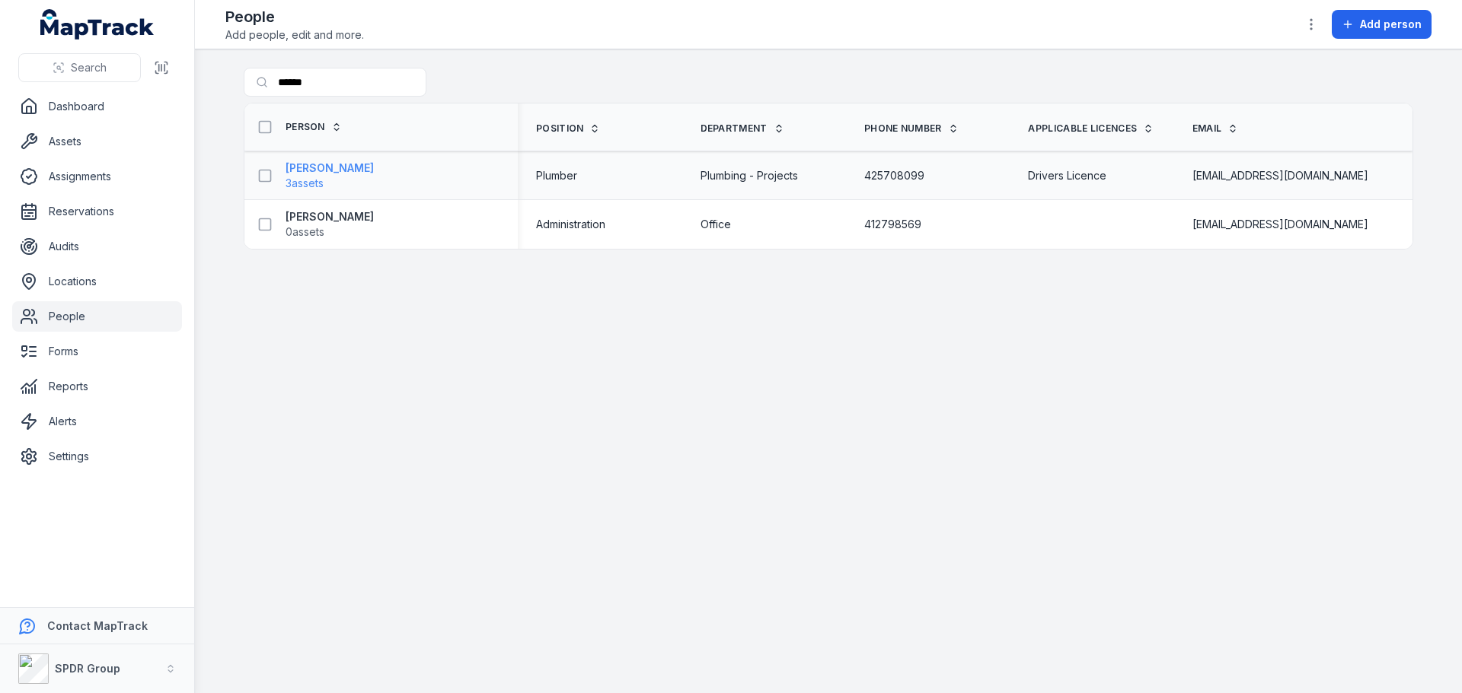
click at [314, 167] on strong "[PERSON_NAME]" at bounding box center [329, 168] width 88 height 15
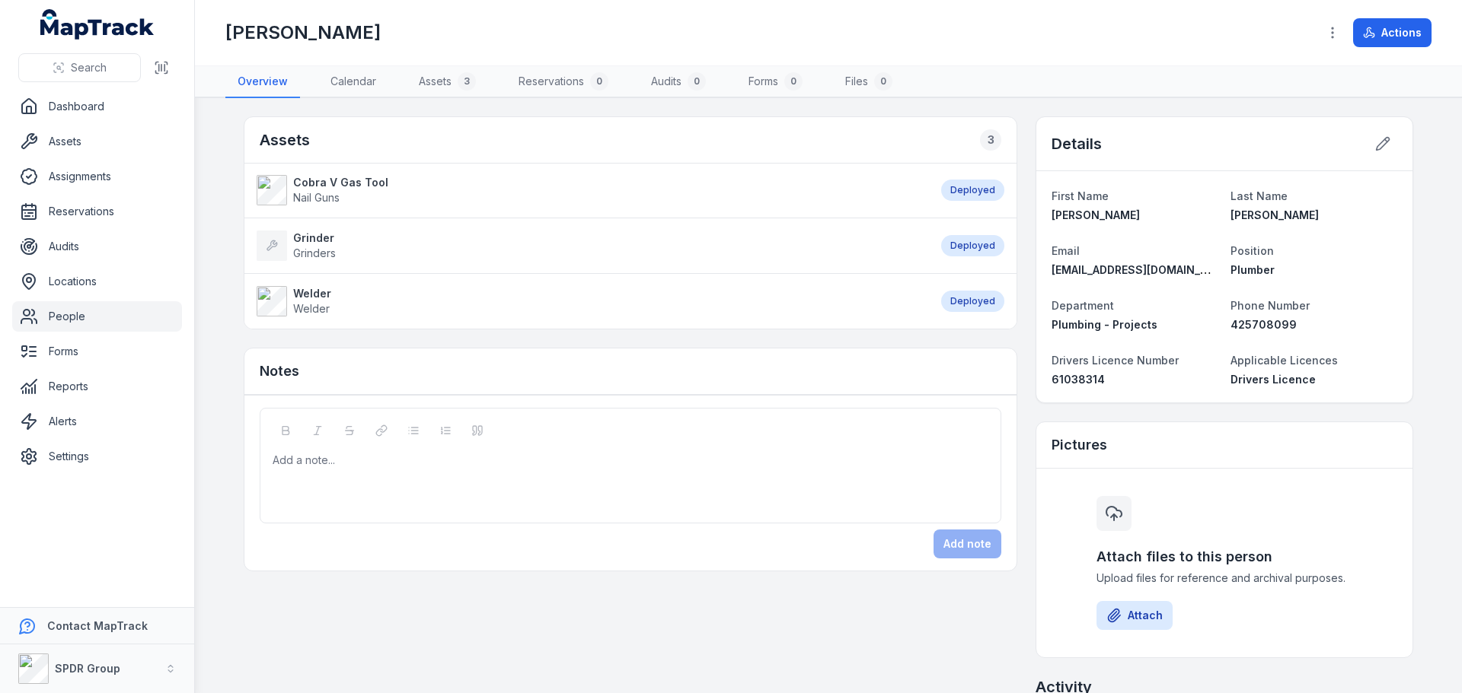
click at [301, 237] on strong "Grinder" at bounding box center [314, 238] width 43 height 15
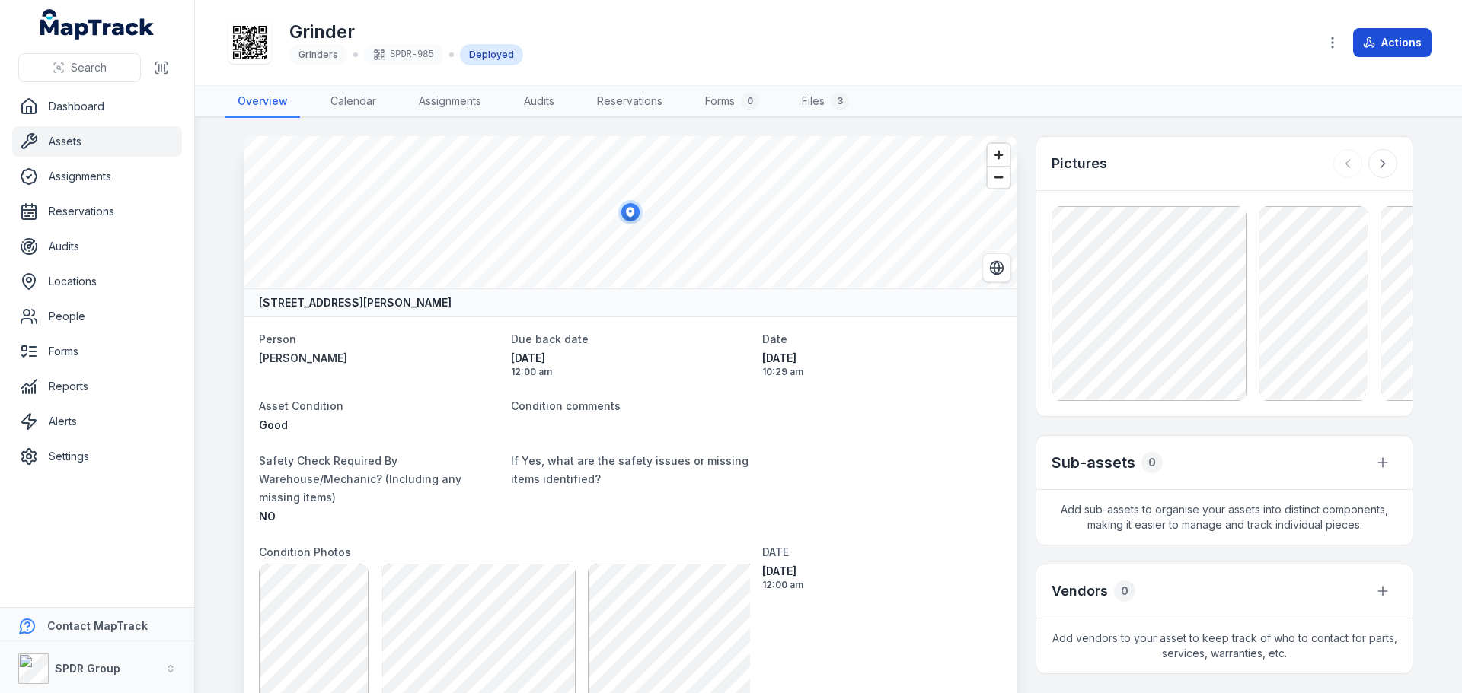
click at [1381, 45] on button "Actions" at bounding box center [1392, 42] width 78 height 29
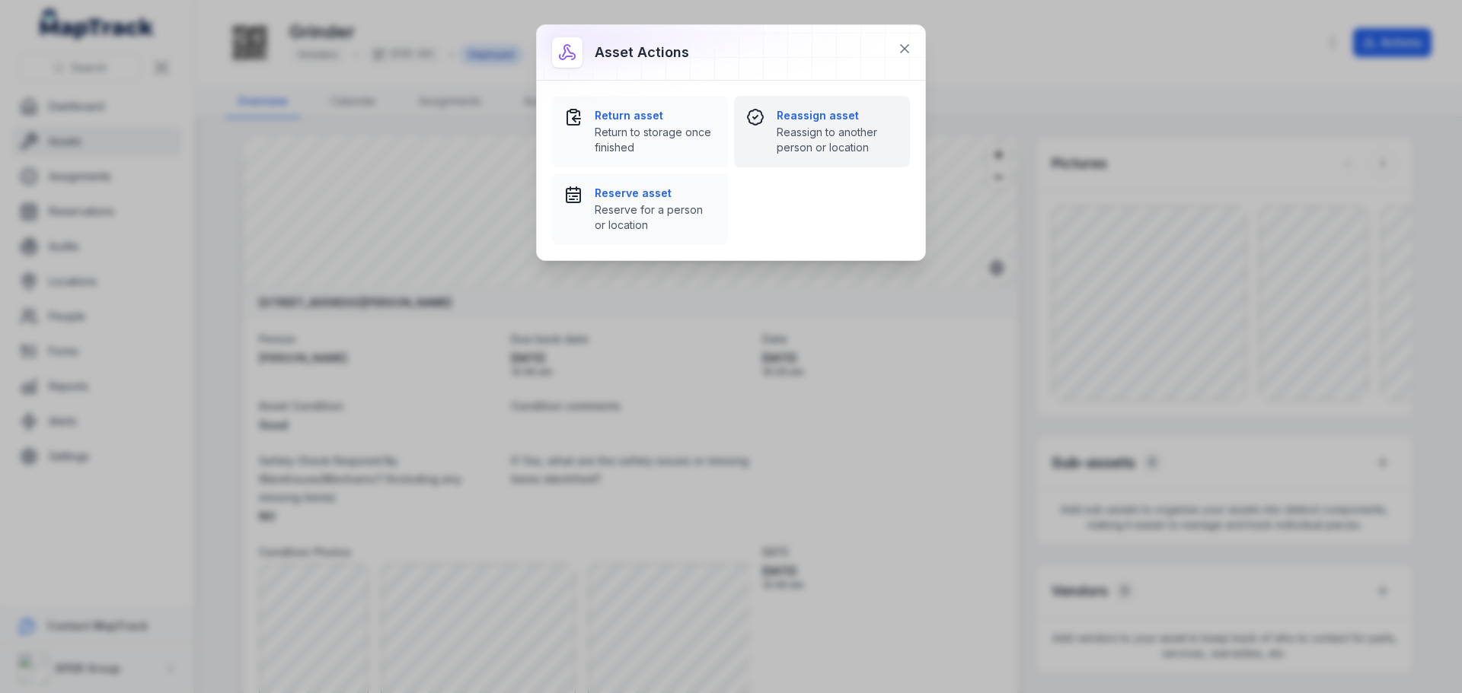
click at [789, 123] on div "Reassign asset Reassign to another person or location" at bounding box center [836, 131] width 121 height 47
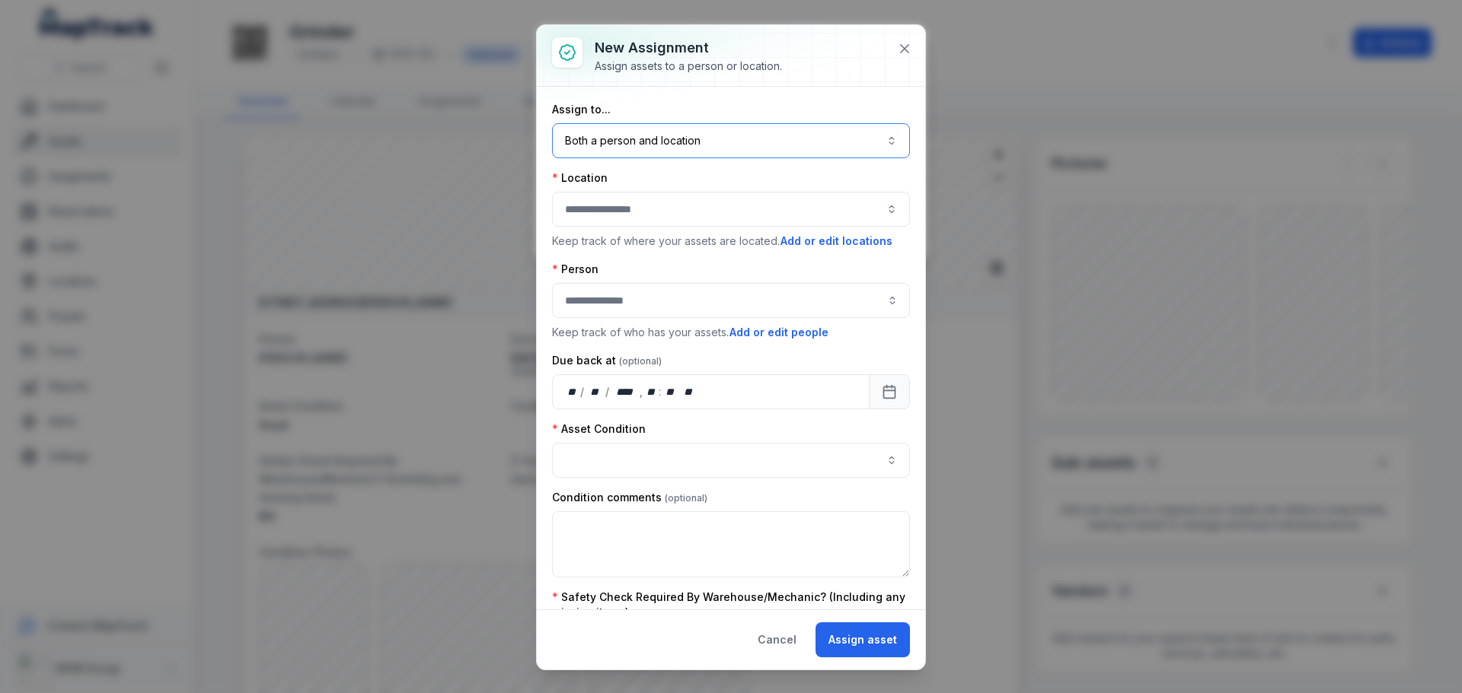
click at [647, 143] on button "Both a person and location ****" at bounding box center [731, 140] width 358 height 35
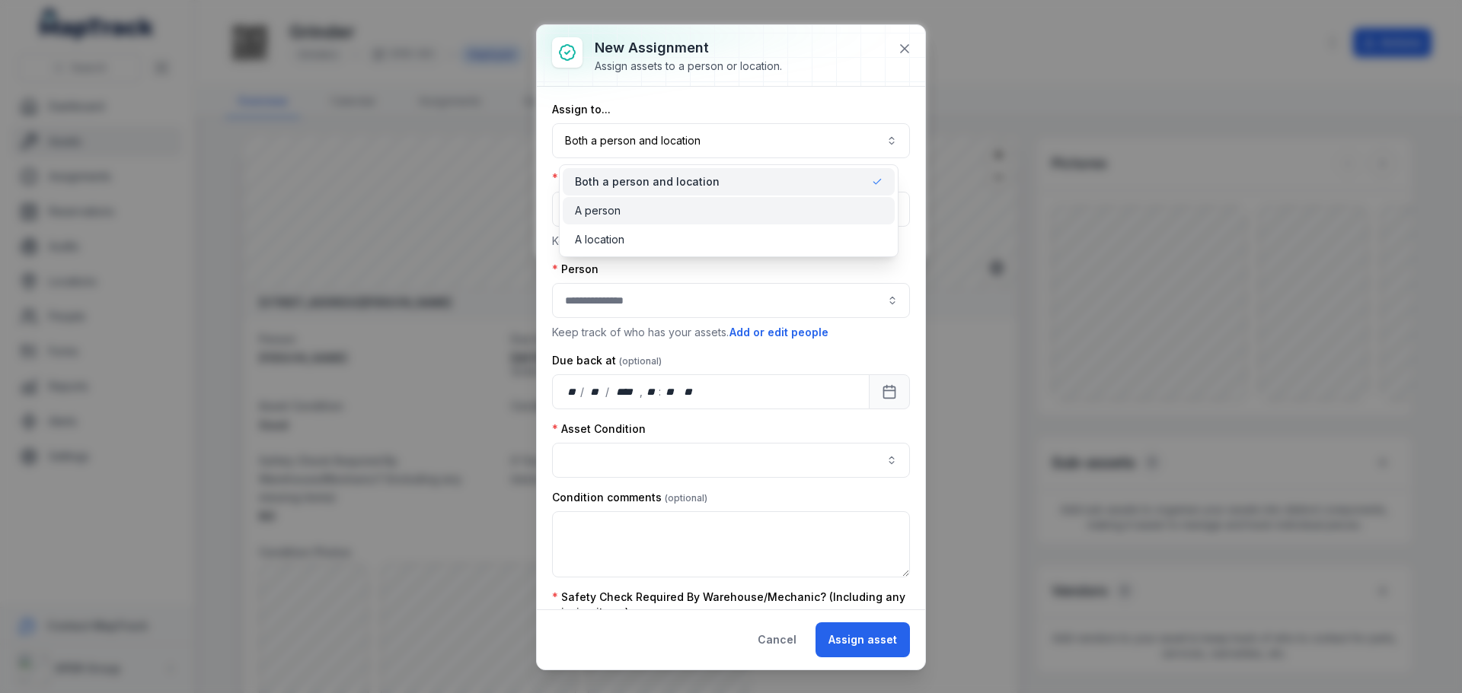
click at [623, 209] on div "A person" at bounding box center [729, 210] width 308 height 15
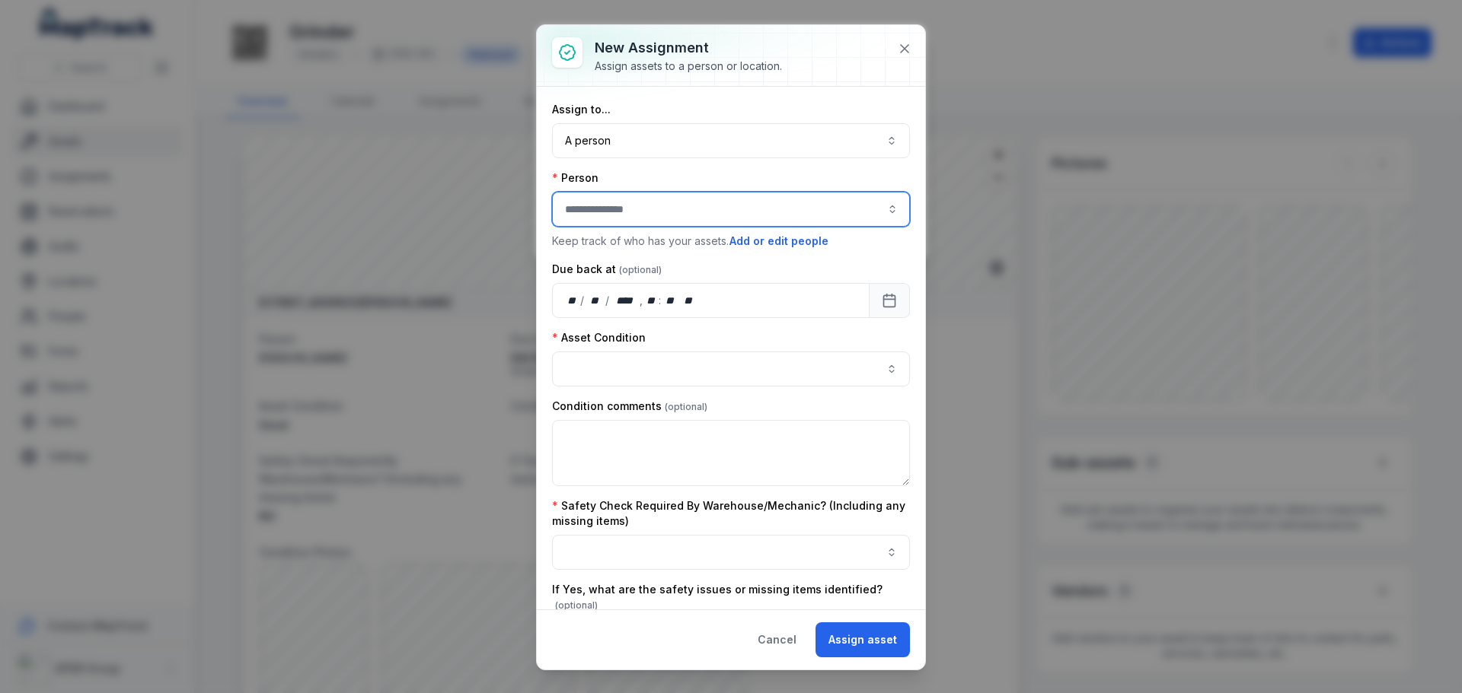
click at [623, 209] on input "assignment-add:person-label" at bounding box center [731, 209] width 358 height 35
click at [604, 241] on div "[PERSON_NAME]" at bounding box center [725, 250] width 339 height 27
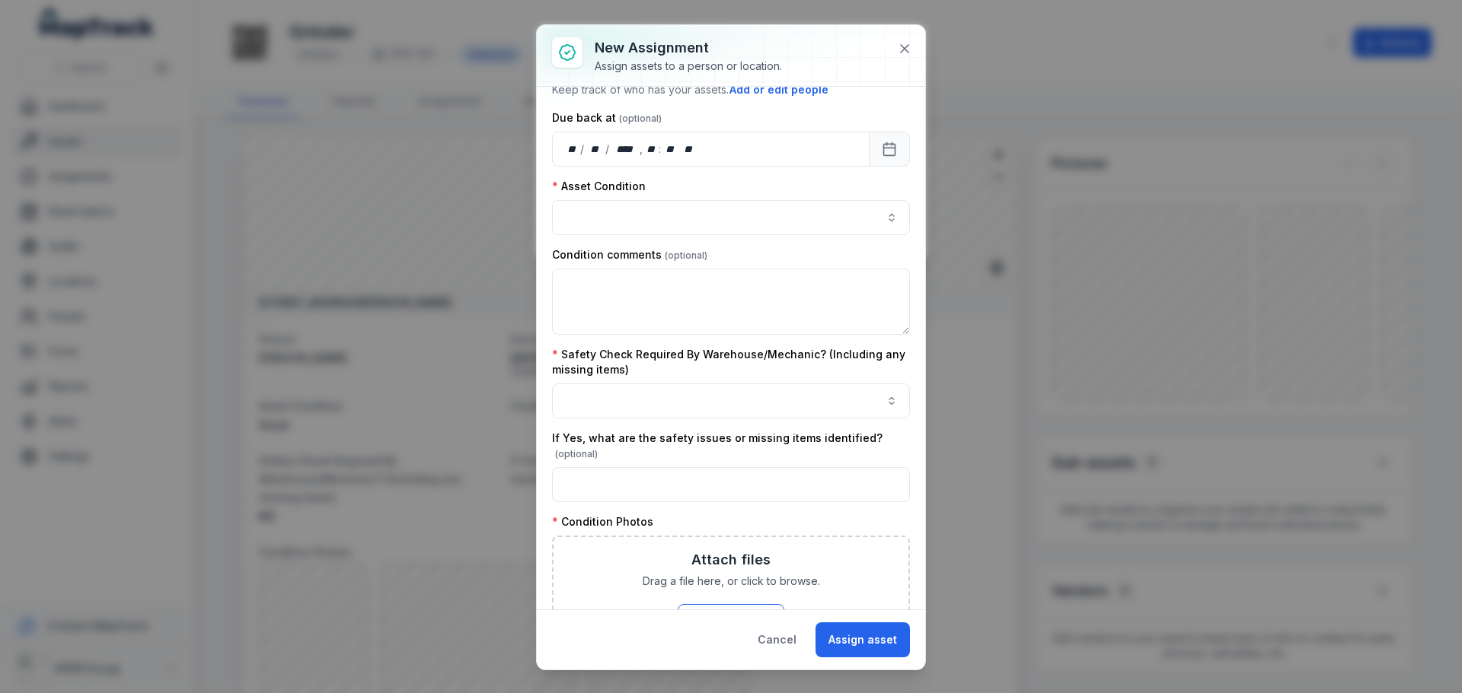
scroll to position [152, 0]
type input "**********"
click at [619, 219] on button "button" at bounding box center [731, 216] width 358 height 35
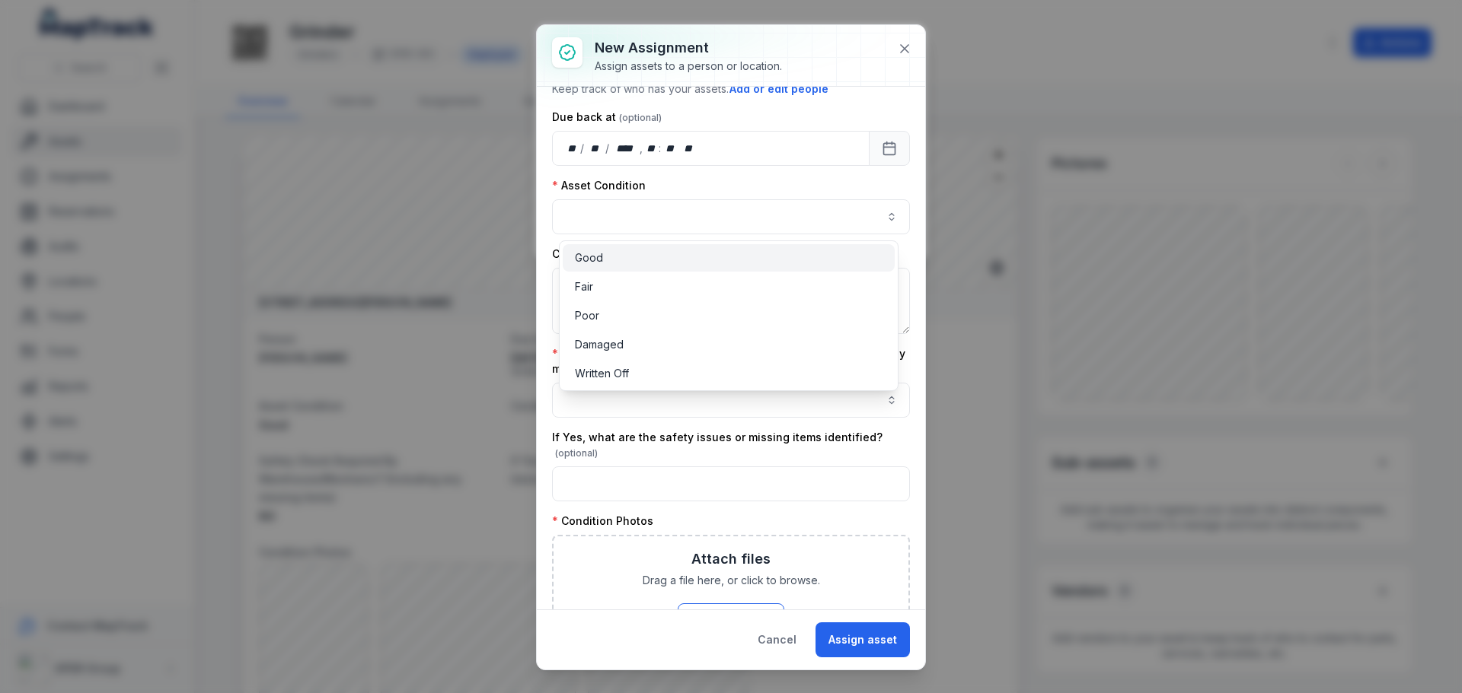
click at [601, 263] on span "Good" at bounding box center [589, 257] width 28 height 15
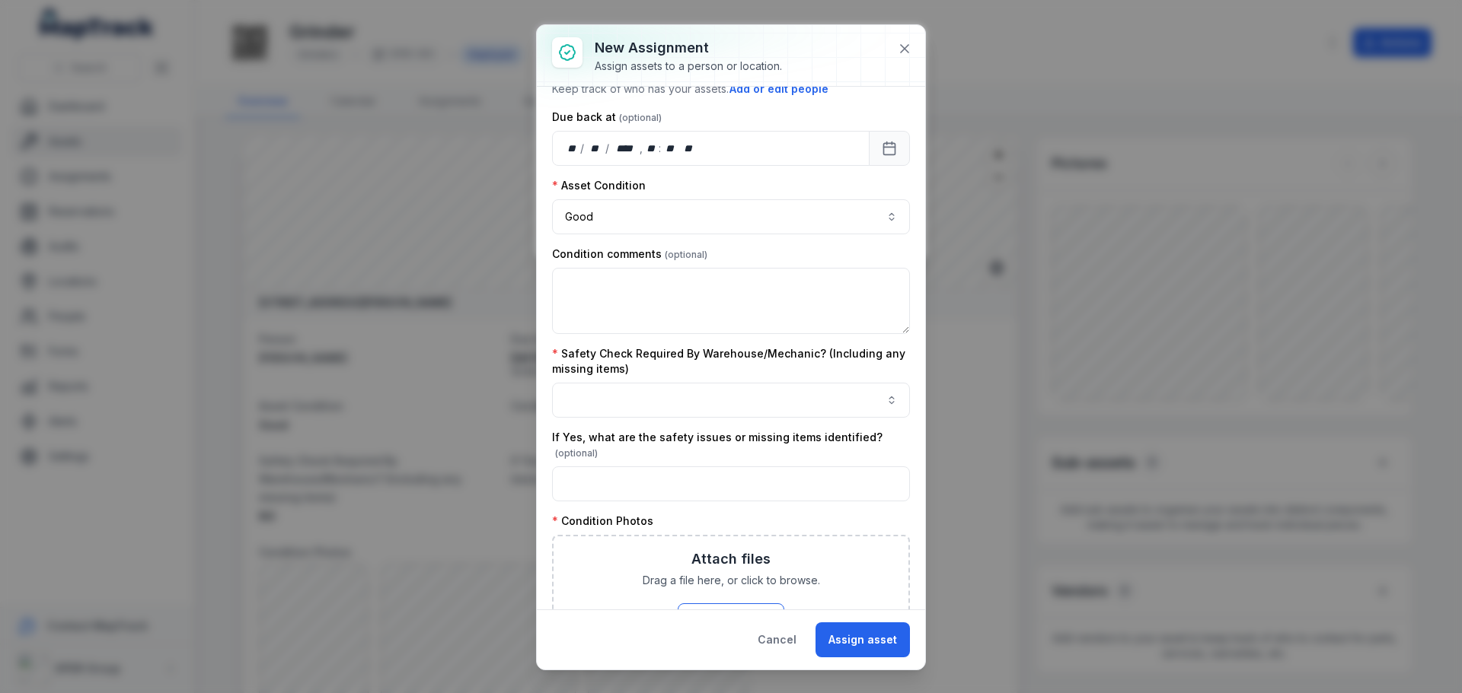
click at [651, 265] on div "Condition comments" at bounding box center [731, 291] width 358 height 88
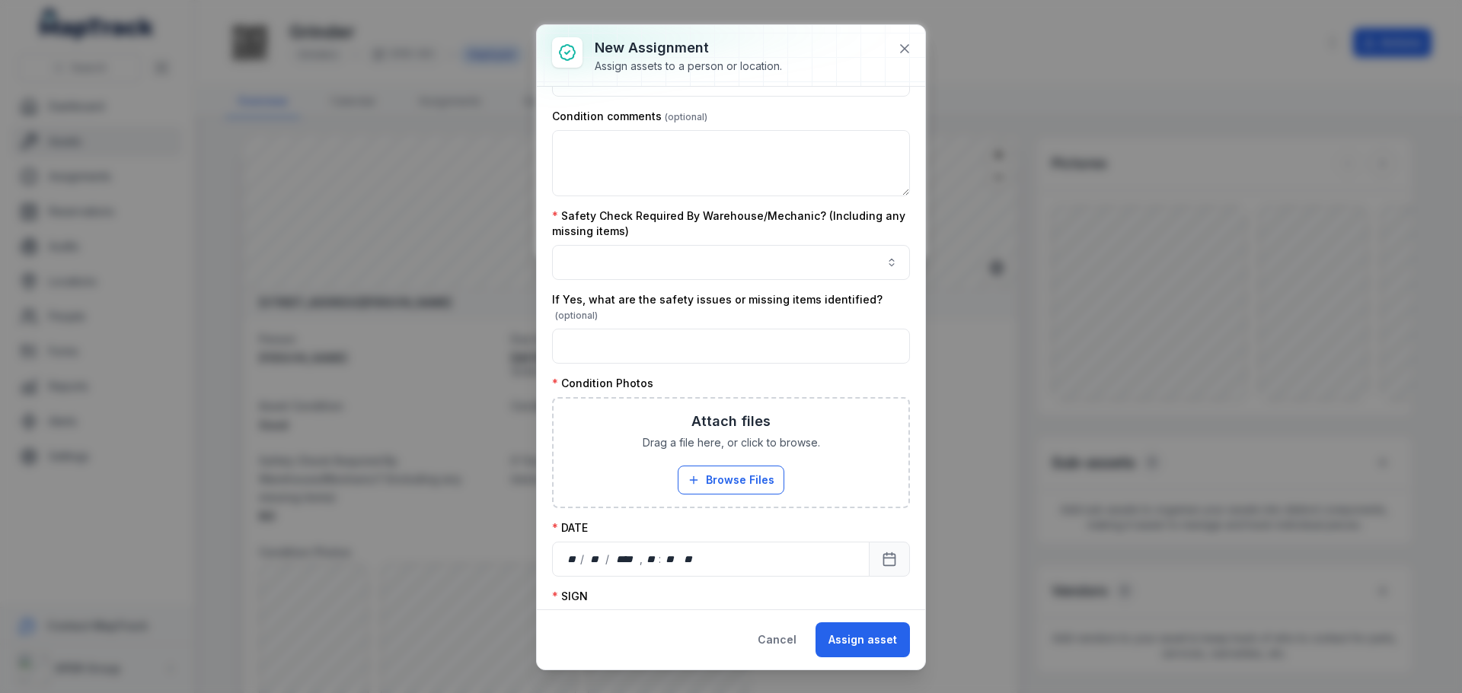
scroll to position [304, 0]
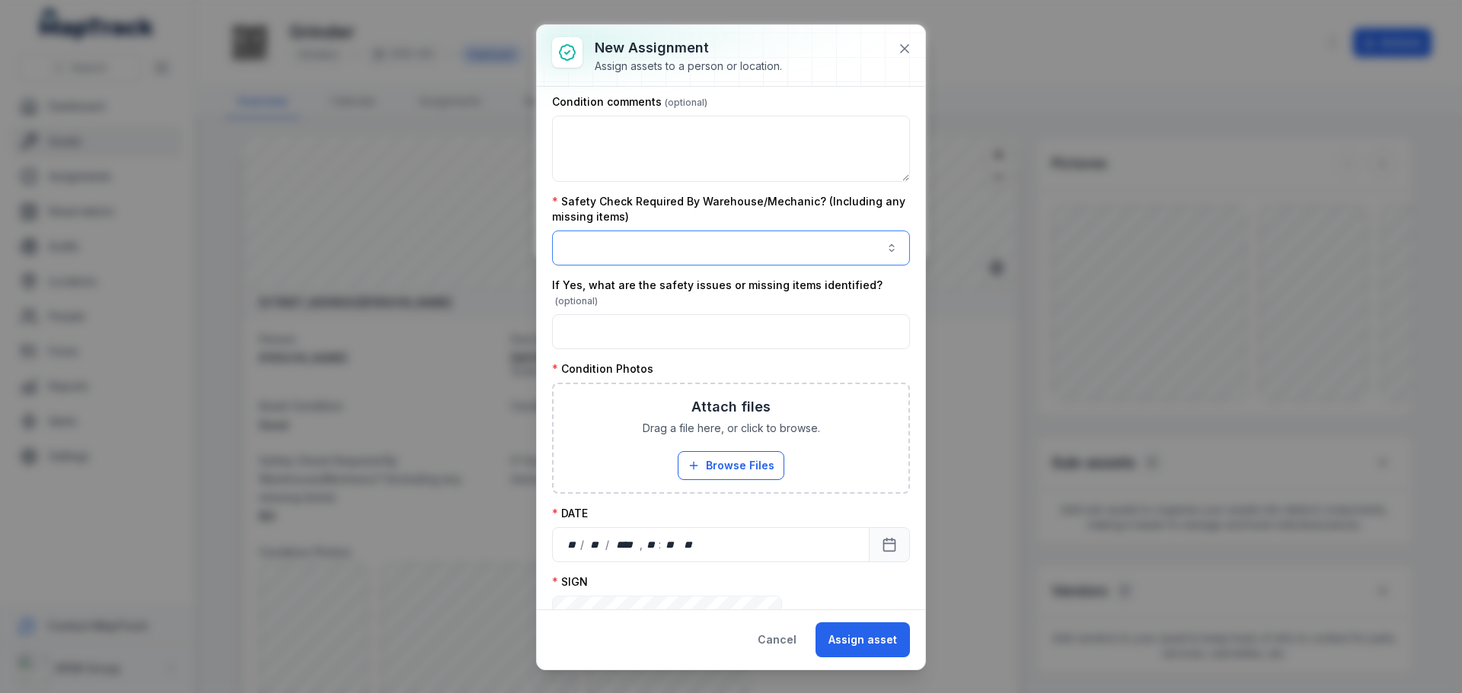
click at [660, 244] on button "button" at bounding box center [731, 248] width 358 height 35
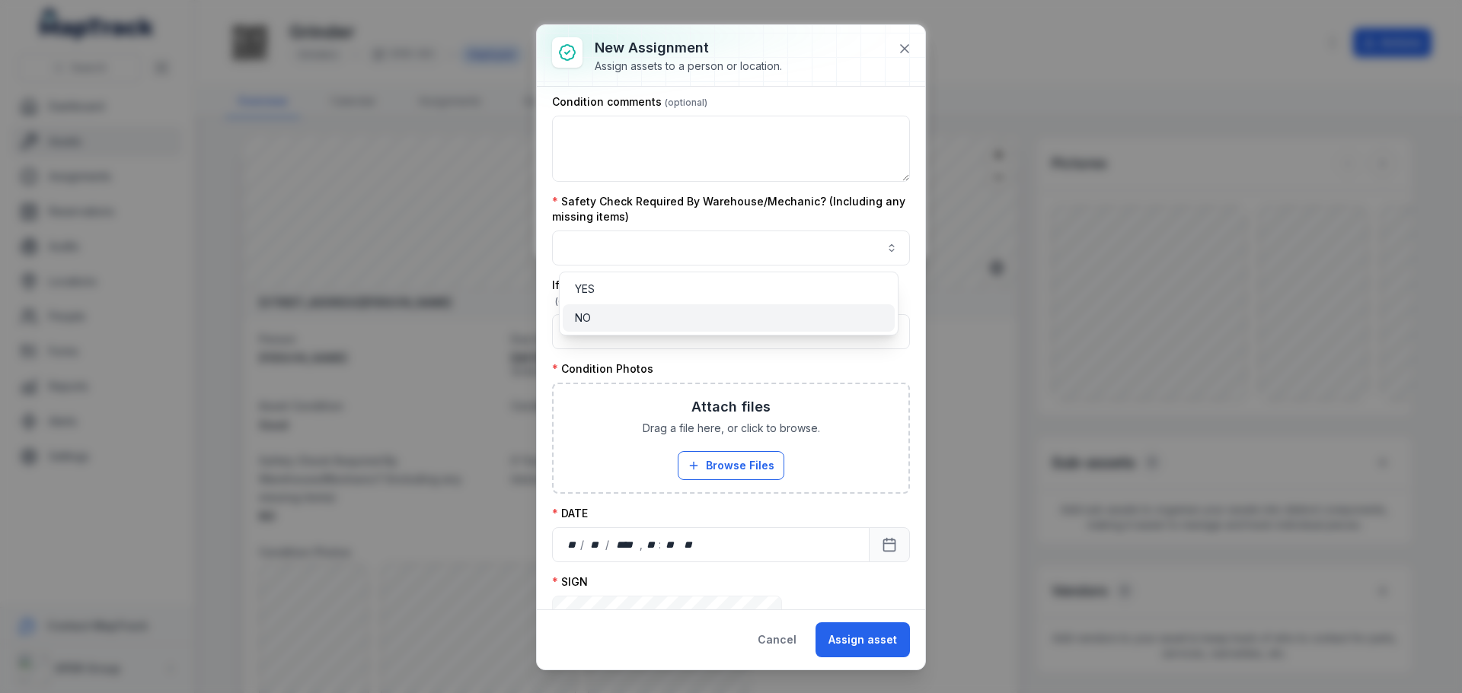
click at [606, 319] on div "NO" at bounding box center [729, 318] width 308 height 15
click at [696, 398] on div "**********" at bounding box center [731, 291] width 358 height 987
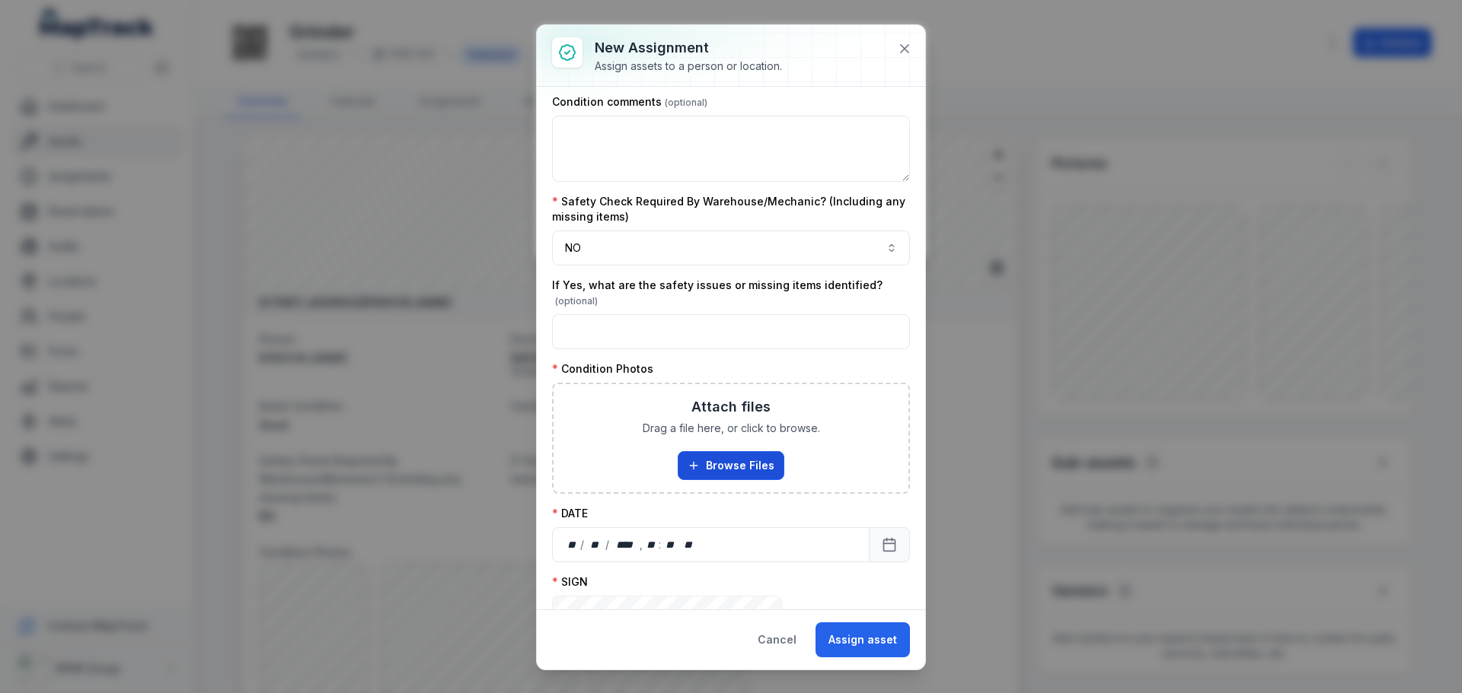
click at [713, 470] on button "Browse Files" at bounding box center [731, 465] width 107 height 29
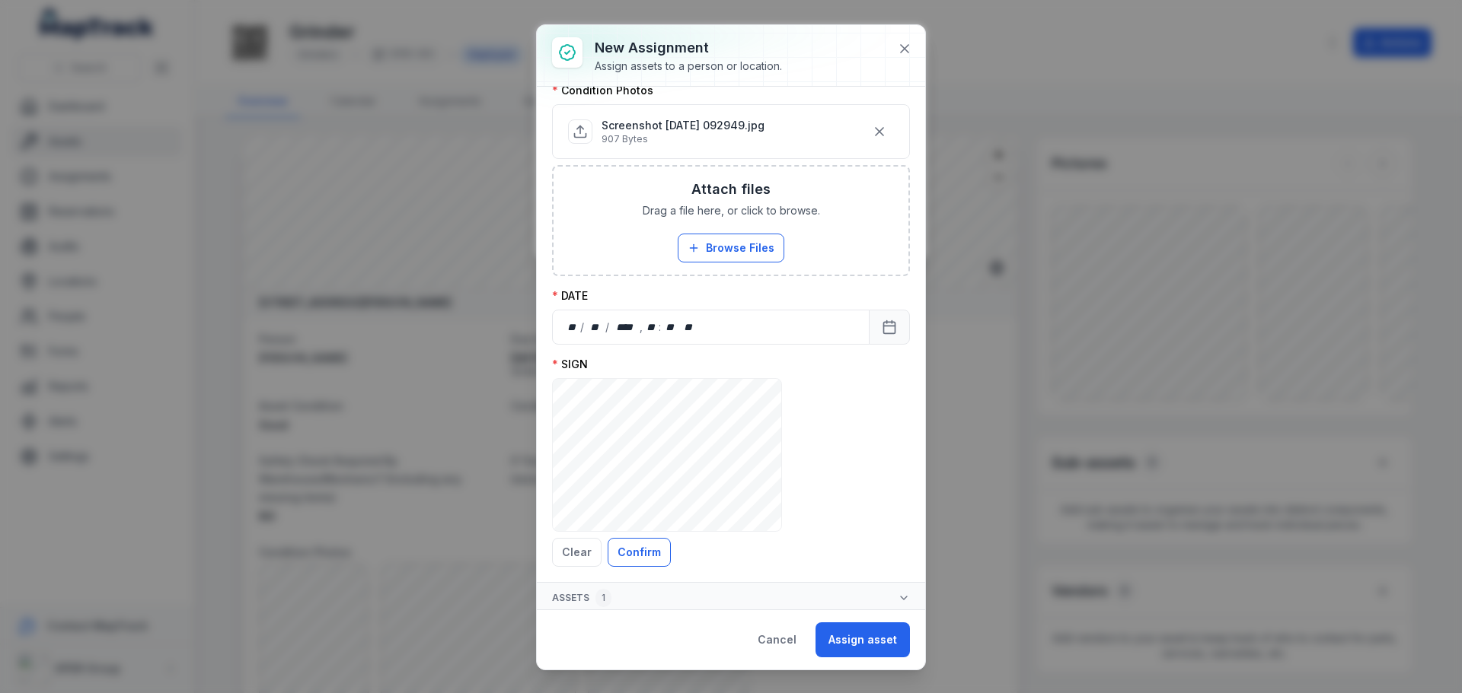
scroll to position [587, 0]
click at [741, 317] on div "** / ** / **** , ** : **   **" at bounding box center [710, 323] width 317 height 35
click at [882, 327] on icon "Calendar" at bounding box center [889, 323] width 15 height 15
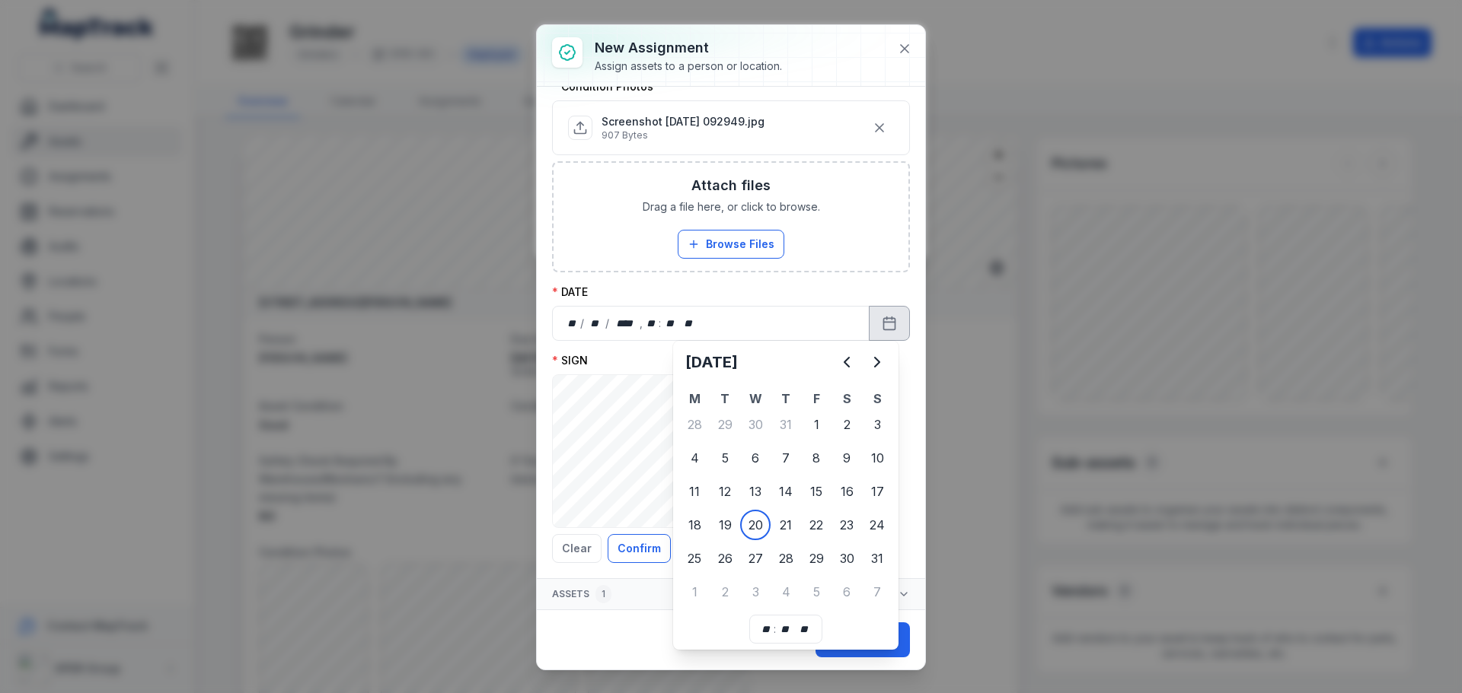
click at [746, 509] on td "20" at bounding box center [755, 525] width 30 height 33
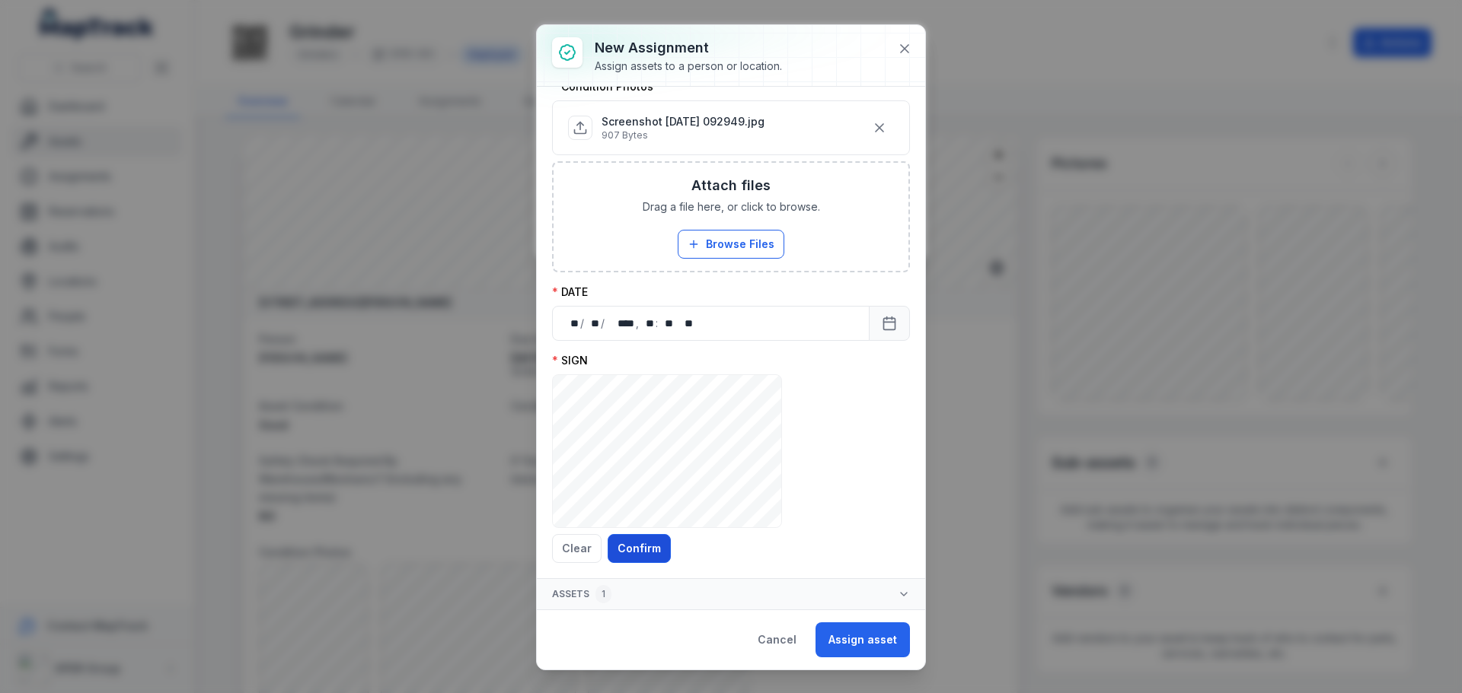
click at [633, 546] on button "Confirm" at bounding box center [638, 548] width 63 height 29
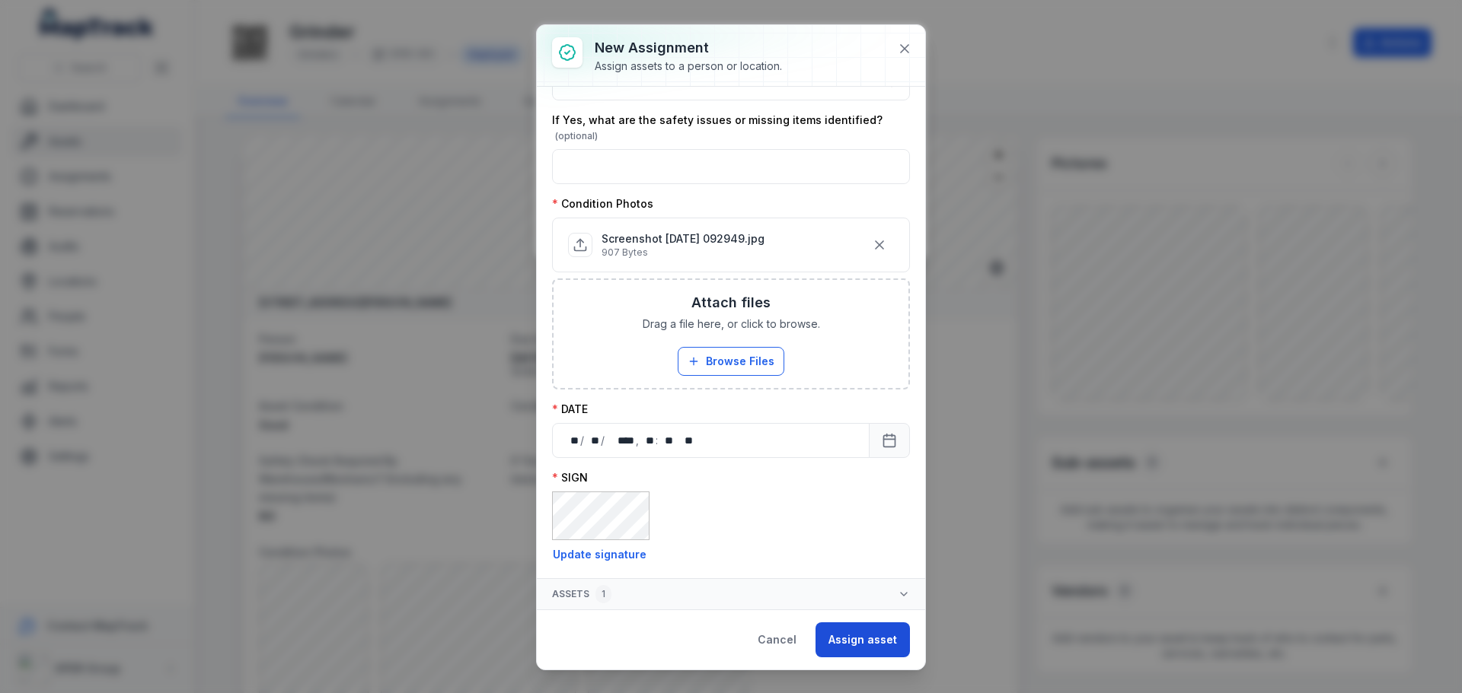
click at [856, 641] on button "Assign asset" at bounding box center [862, 640] width 94 height 35
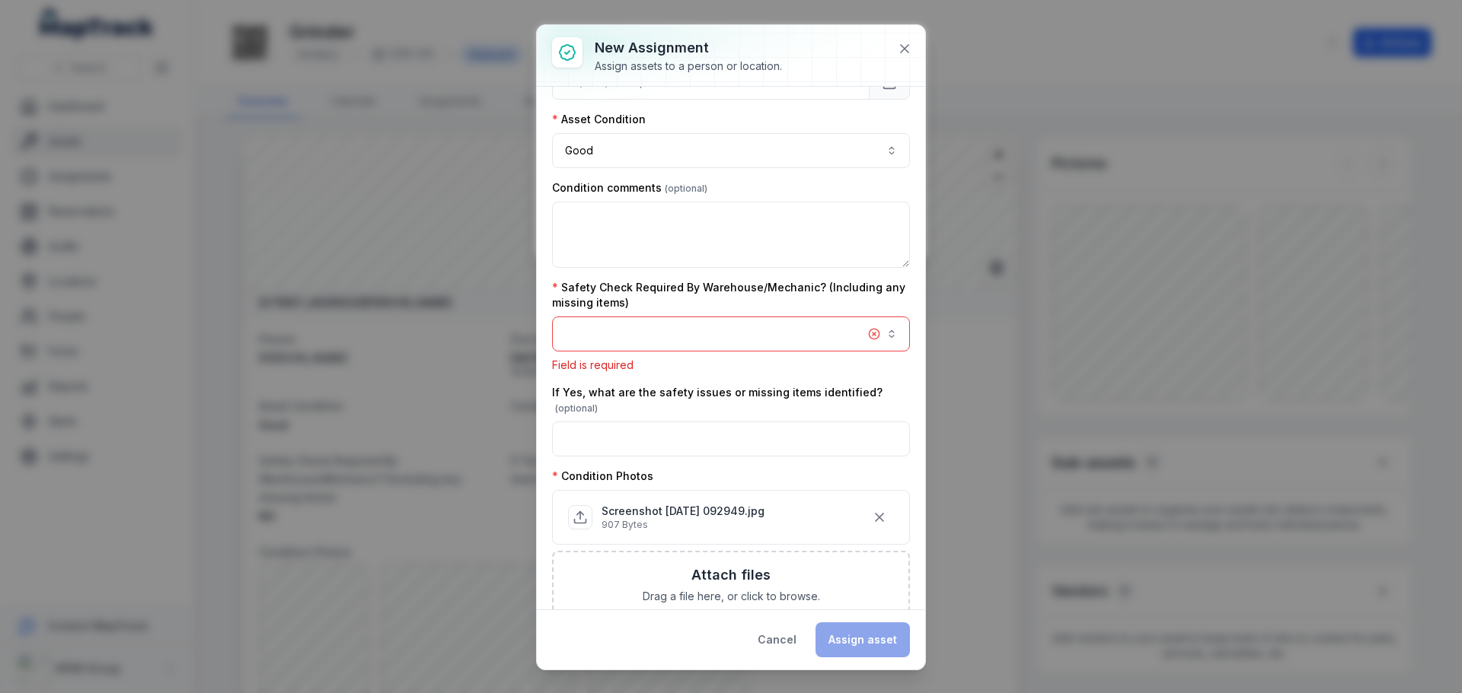
scroll to position [197, 0]
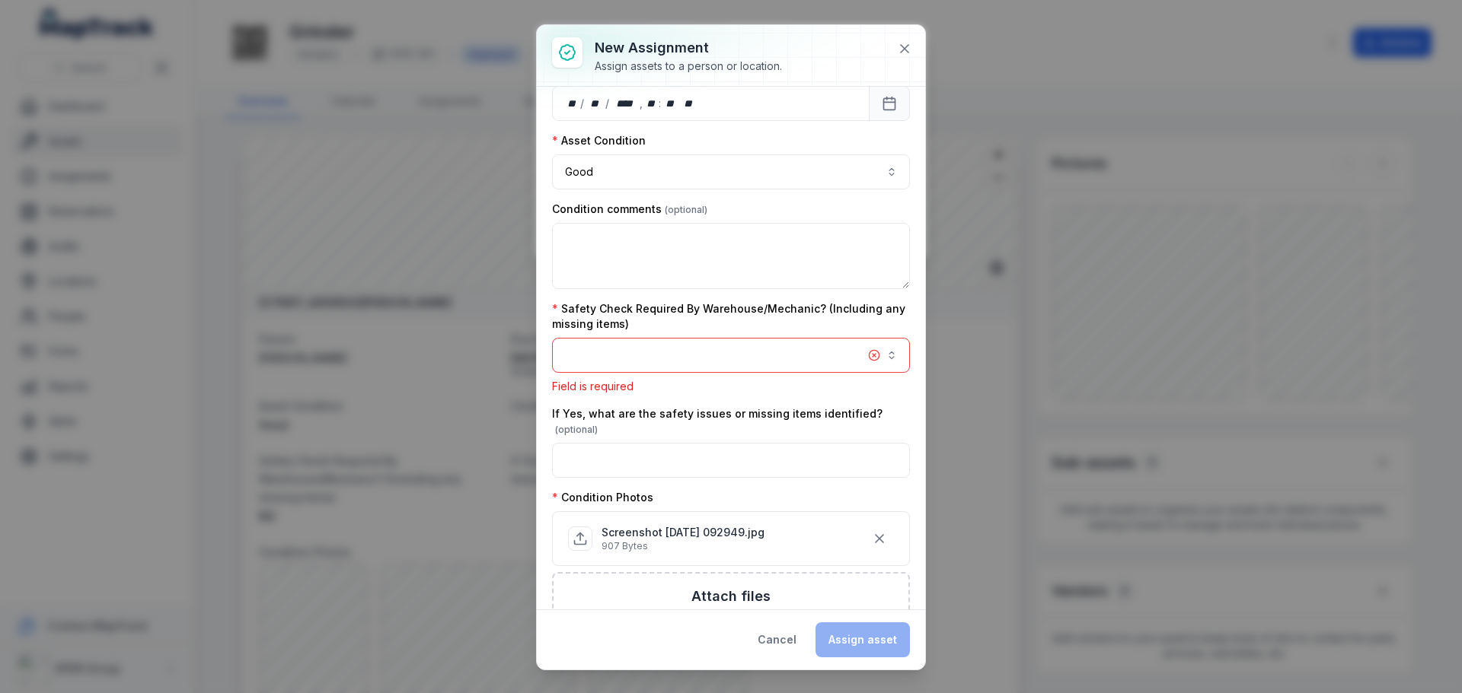
click at [806, 343] on button "button" at bounding box center [731, 355] width 358 height 35
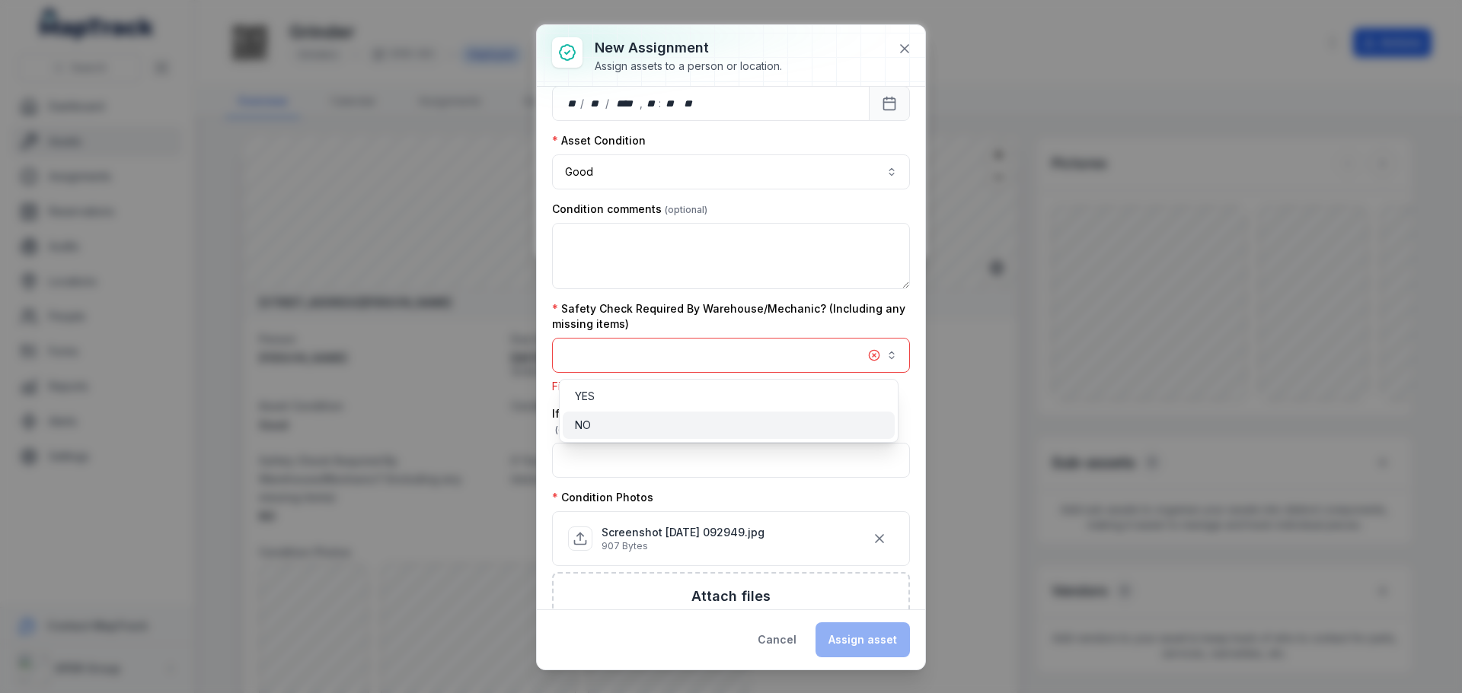
click at [648, 426] on div "NO" at bounding box center [729, 425] width 308 height 15
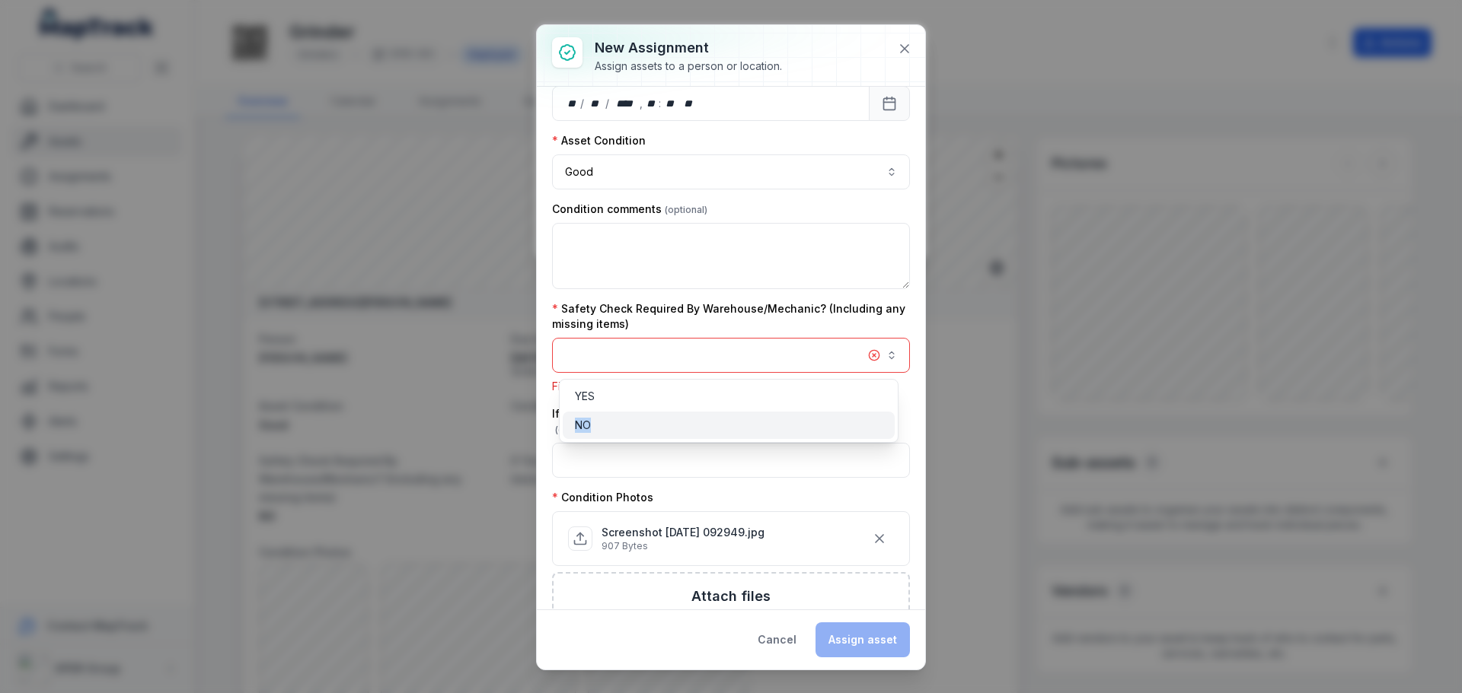
click at [648, 426] on div "NO" at bounding box center [729, 425] width 308 height 15
click at [621, 419] on div "NO" at bounding box center [729, 425] width 308 height 15
click at [608, 399] on div "YES" at bounding box center [729, 396] width 308 height 15
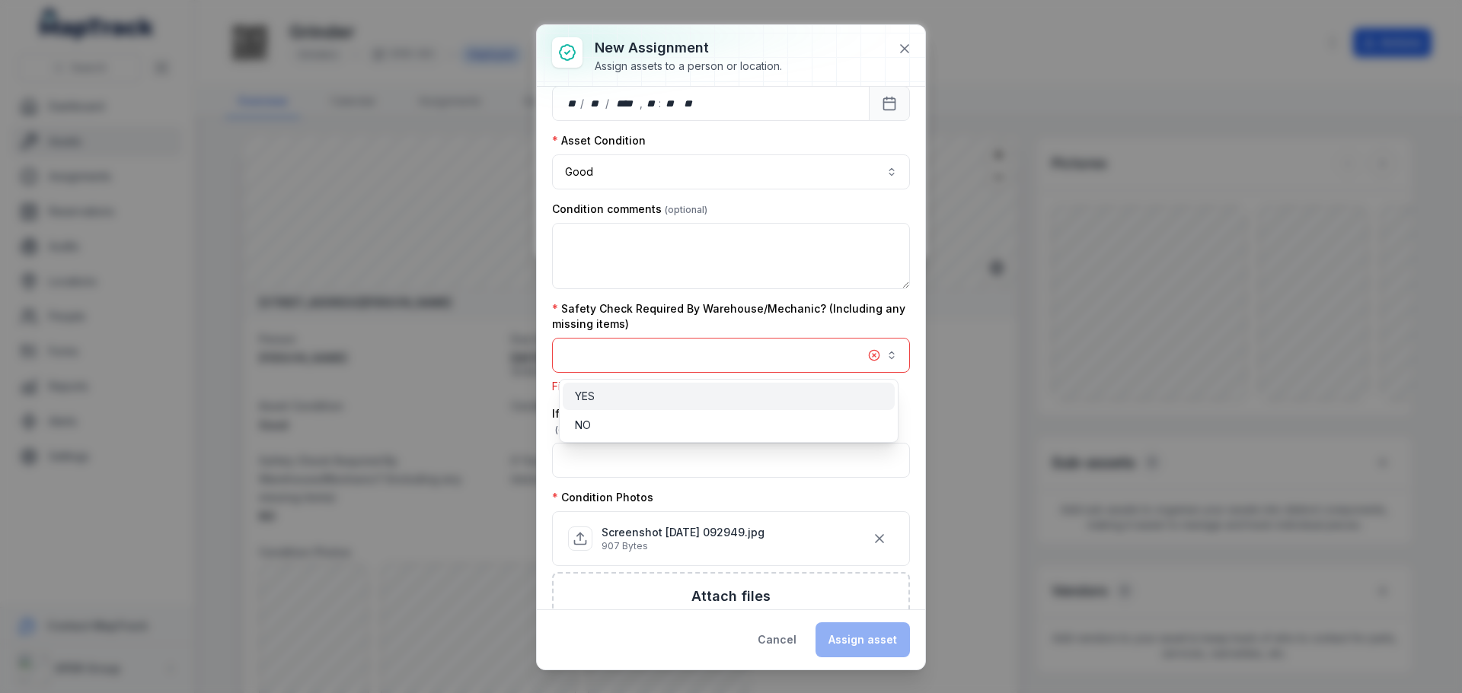
click at [608, 399] on div "YES" at bounding box center [729, 396] width 308 height 15
click at [606, 422] on div "NO" at bounding box center [729, 425] width 308 height 15
click at [856, 354] on button "button" at bounding box center [731, 355] width 358 height 35
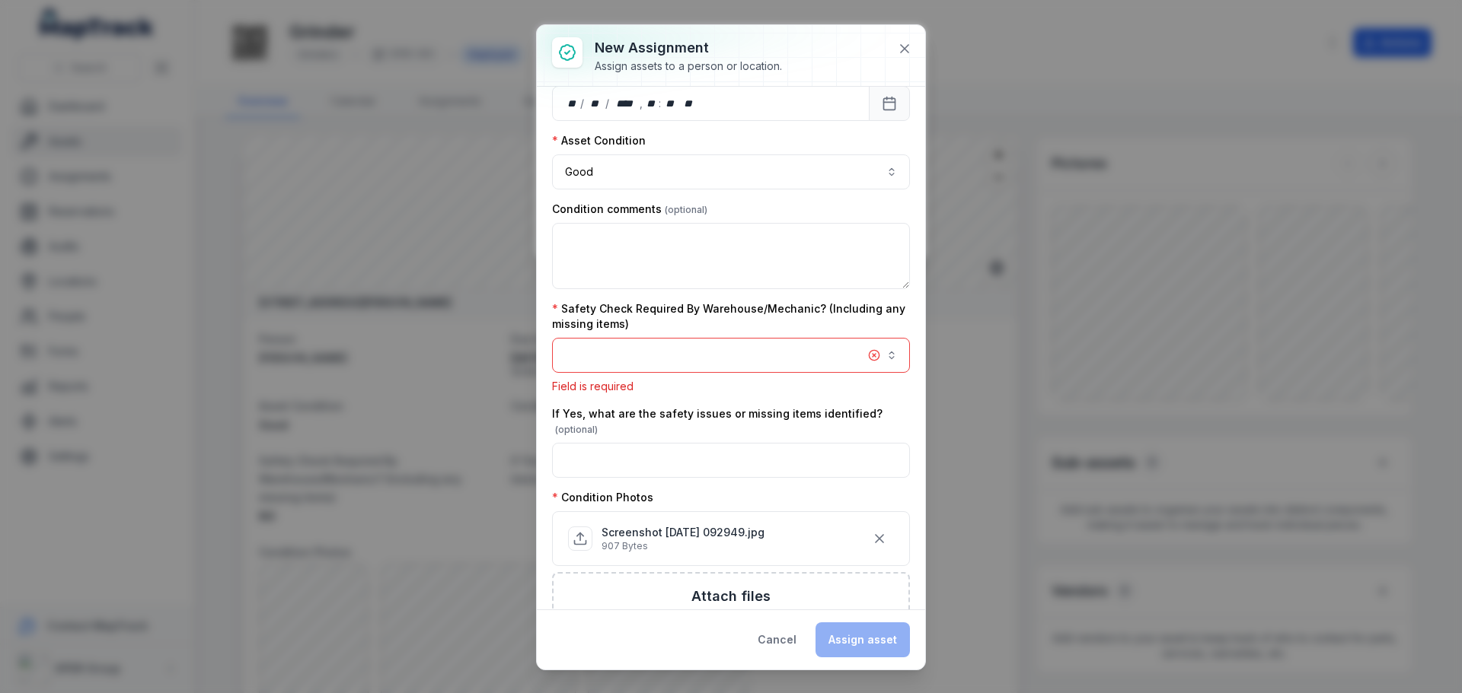
click at [860, 354] on button "button" at bounding box center [731, 355] width 358 height 35
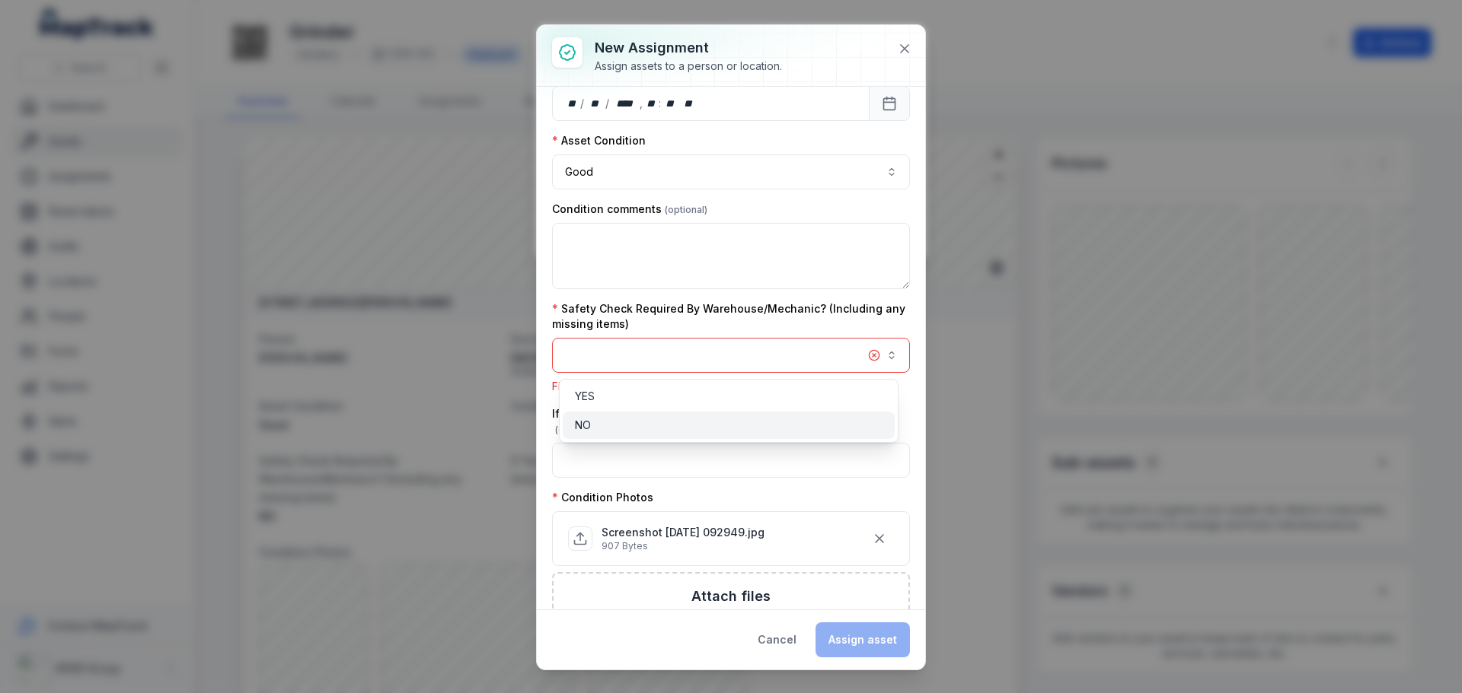
click at [764, 429] on div "NO" at bounding box center [729, 425] width 308 height 15
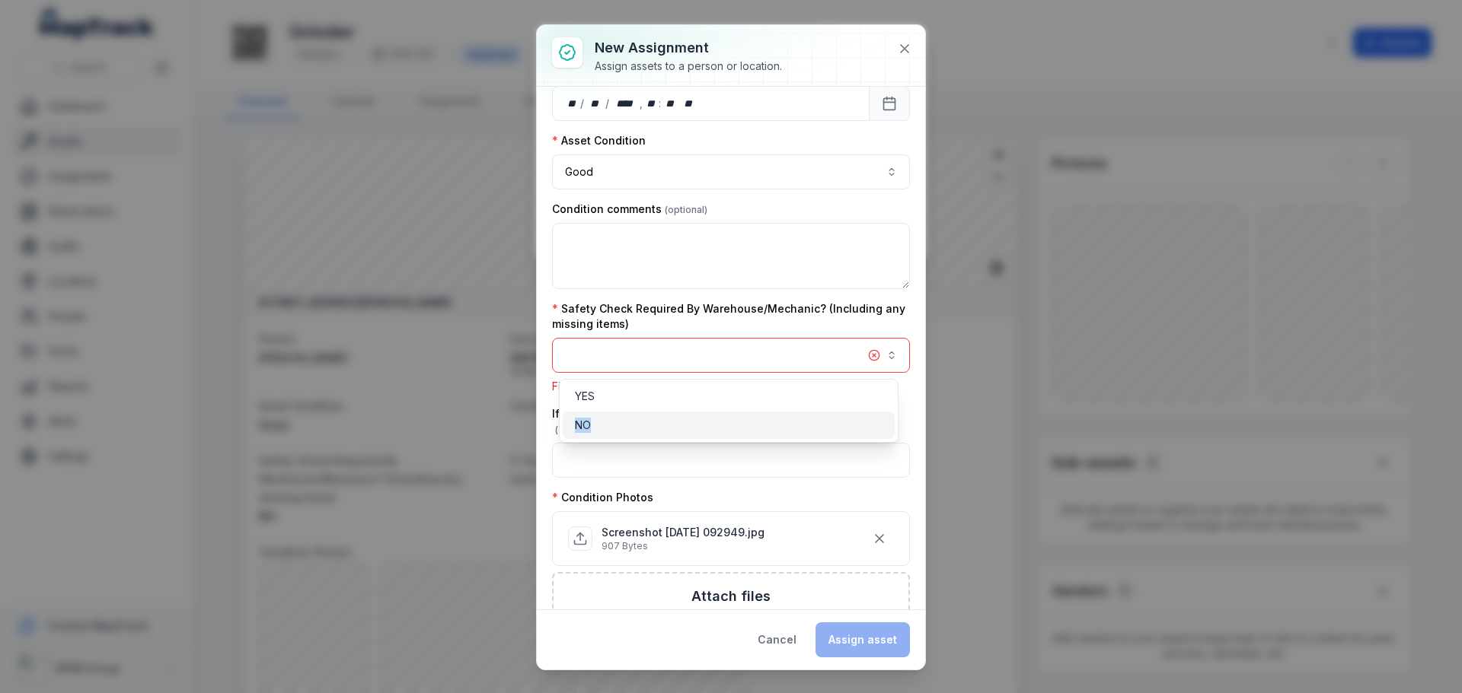
click at [764, 429] on div "NO" at bounding box center [729, 425] width 308 height 15
click at [878, 357] on button "button" at bounding box center [731, 355] width 358 height 35
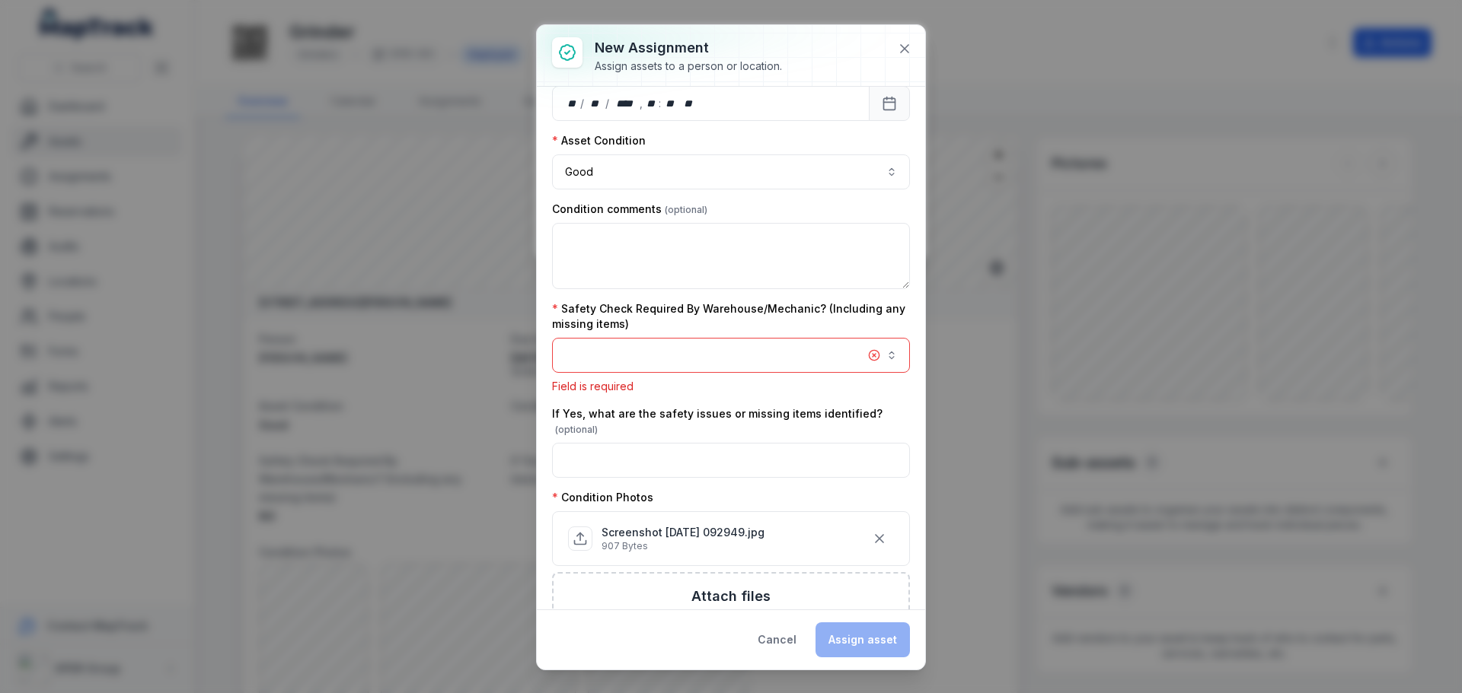
click at [878, 357] on button "button" at bounding box center [731, 355] width 358 height 35
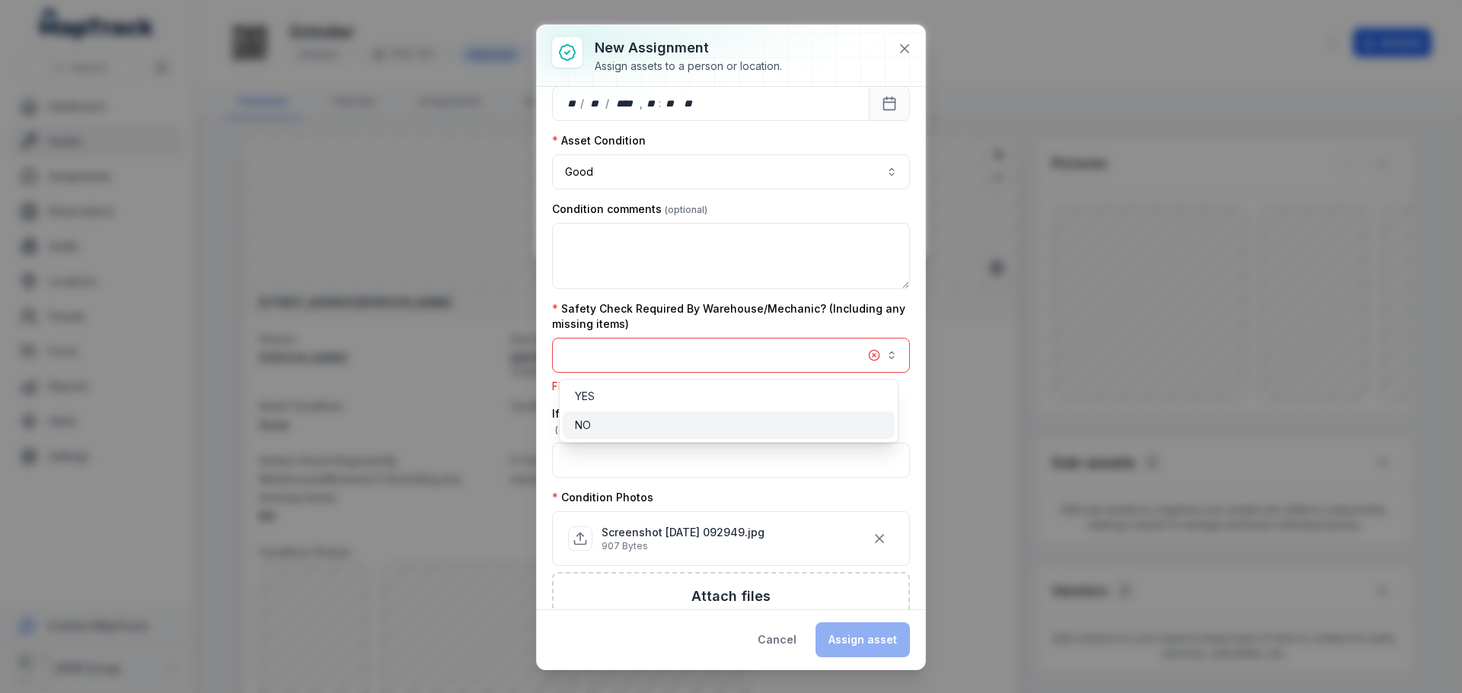
click at [901, 53] on div "**********" at bounding box center [731, 347] width 388 height 645
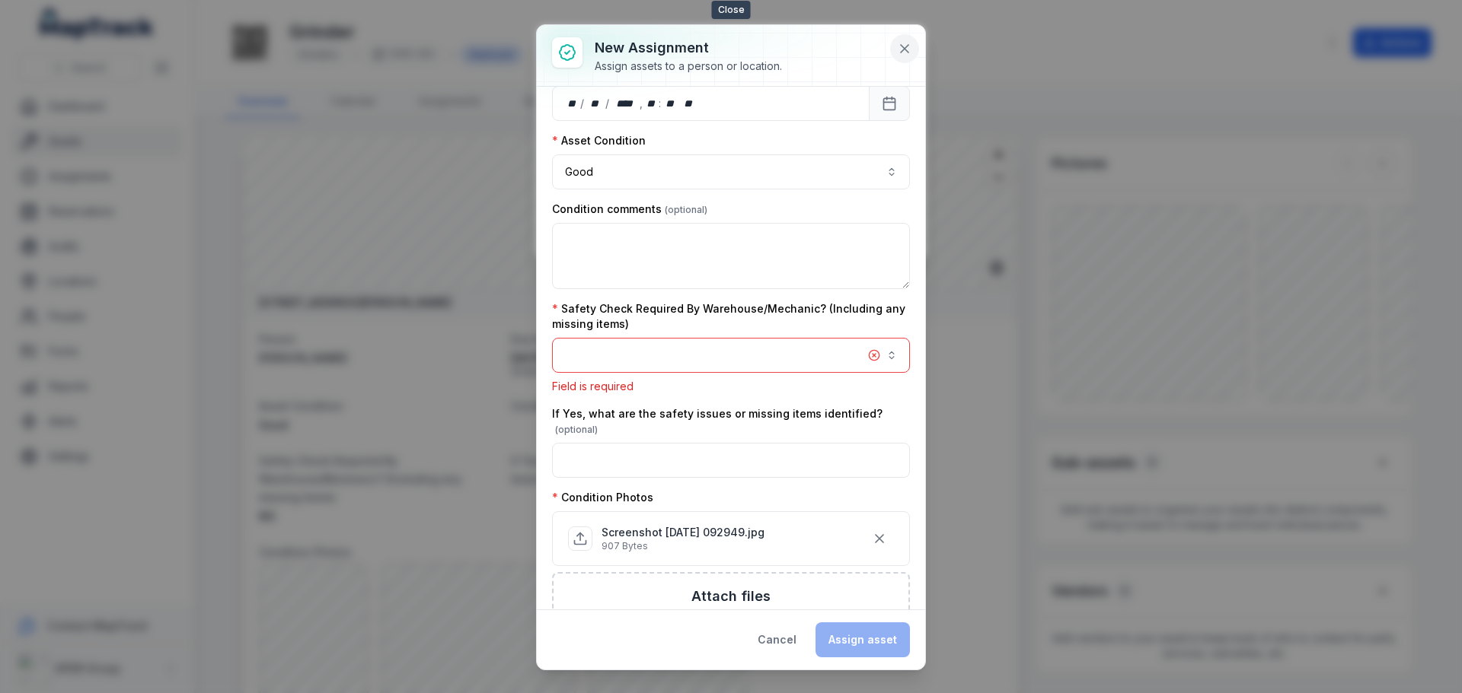
click at [906, 44] on icon at bounding box center [904, 48] width 15 height 15
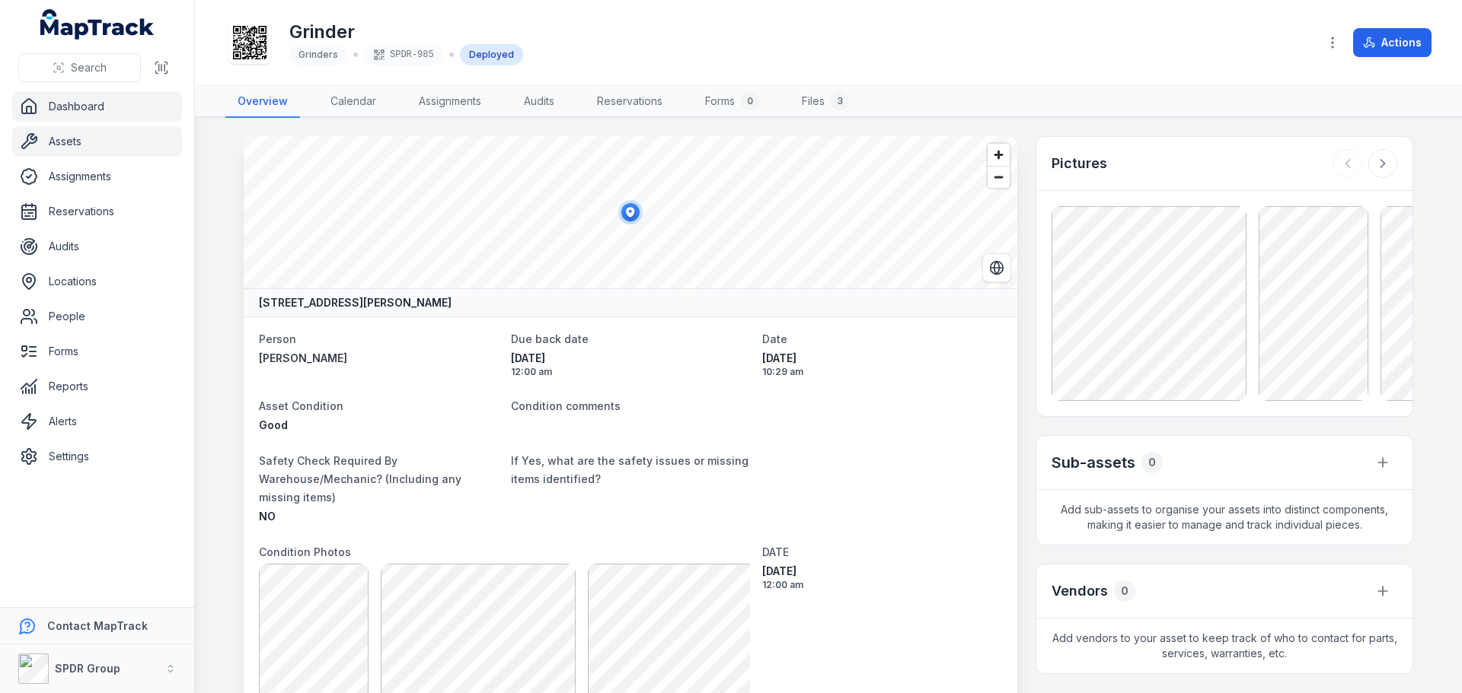
click at [53, 94] on link "Dashboard" at bounding box center [97, 106] width 170 height 30
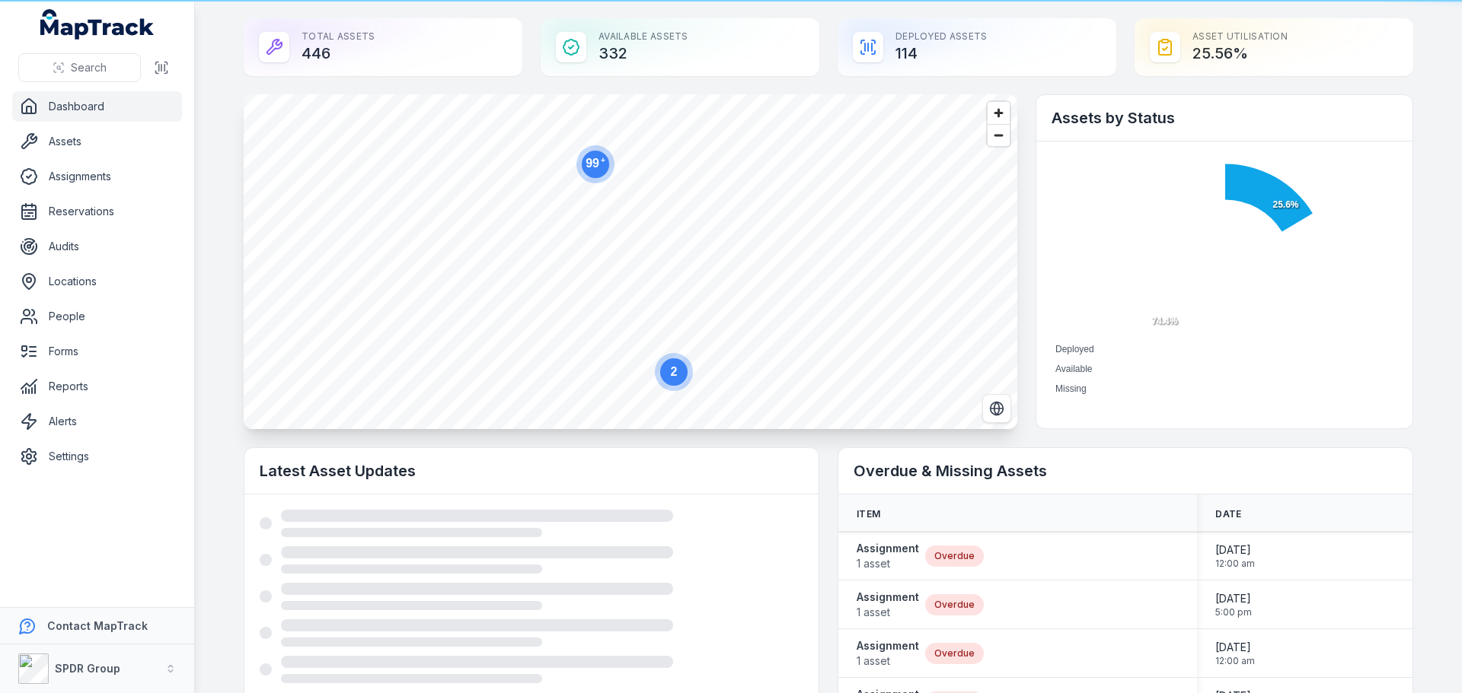
click at [80, 24] on icon "MapTrack" at bounding box center [107, 29] width 94 height 21
